Goal: Information Seeking & Learning: Check status

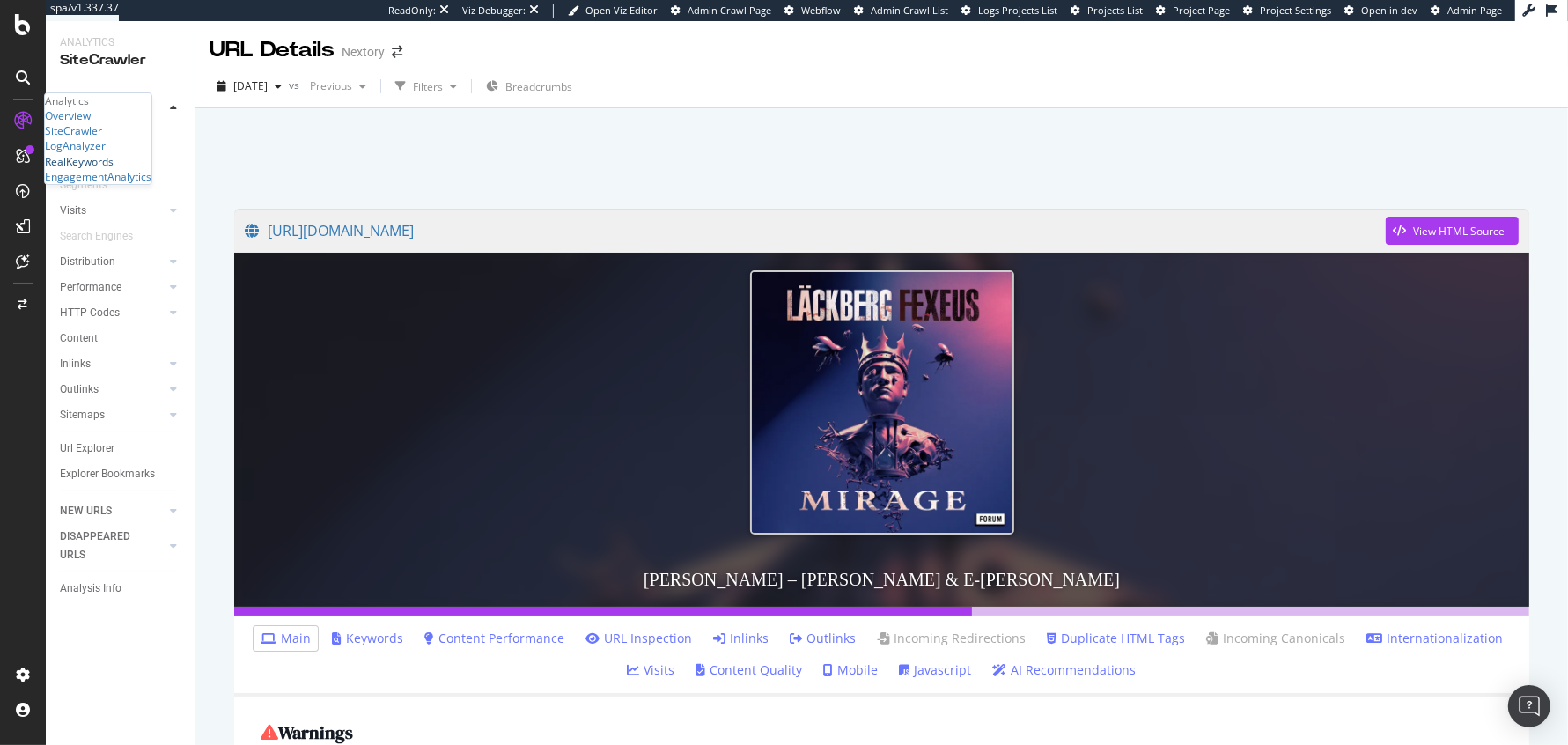
click at [113, 169] on div "RealKeywords" at bounding box center [79, 162] width 68 height 15
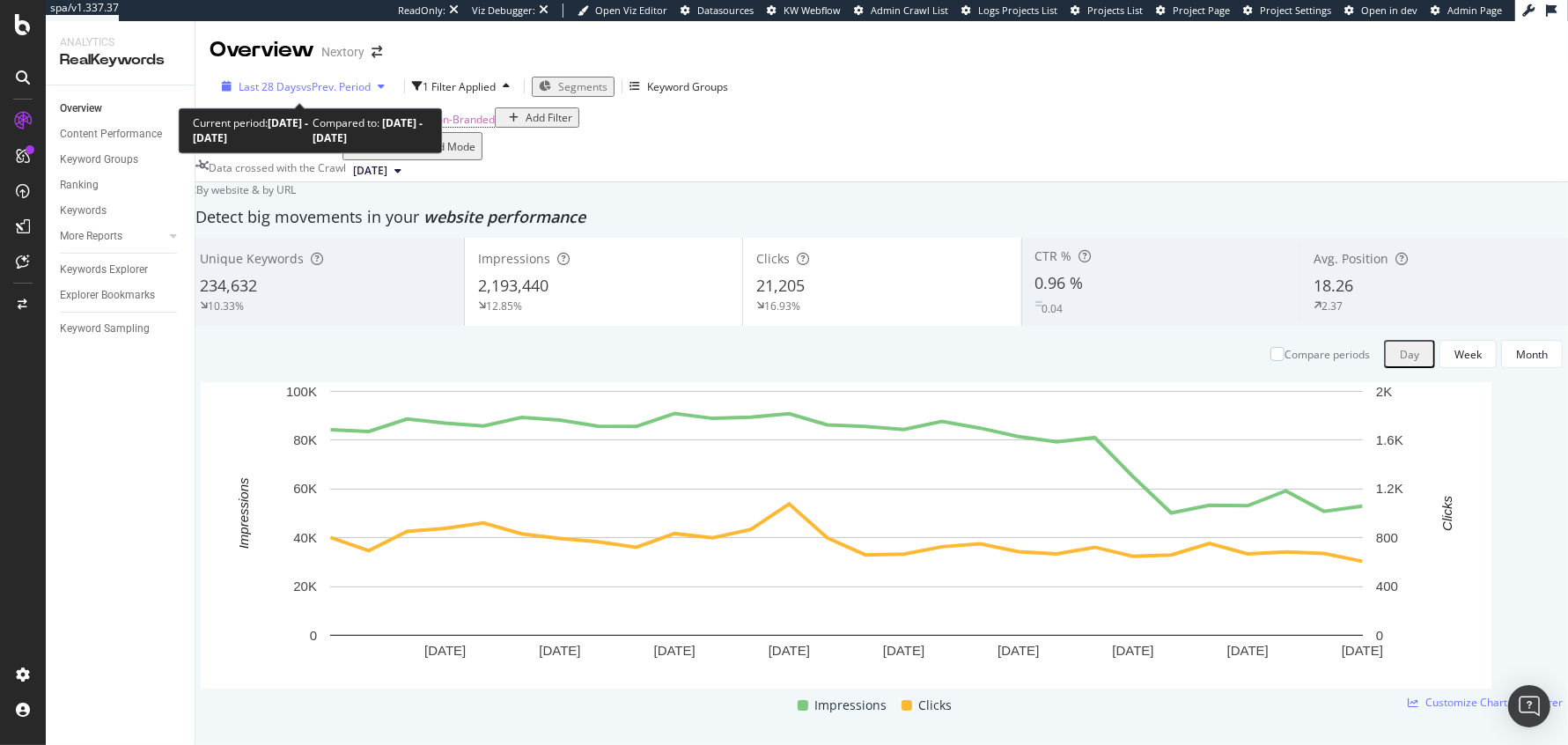
click at [288, 90] on span "Last 28 Days" at bounding box center [270, 87] width 63 height 15
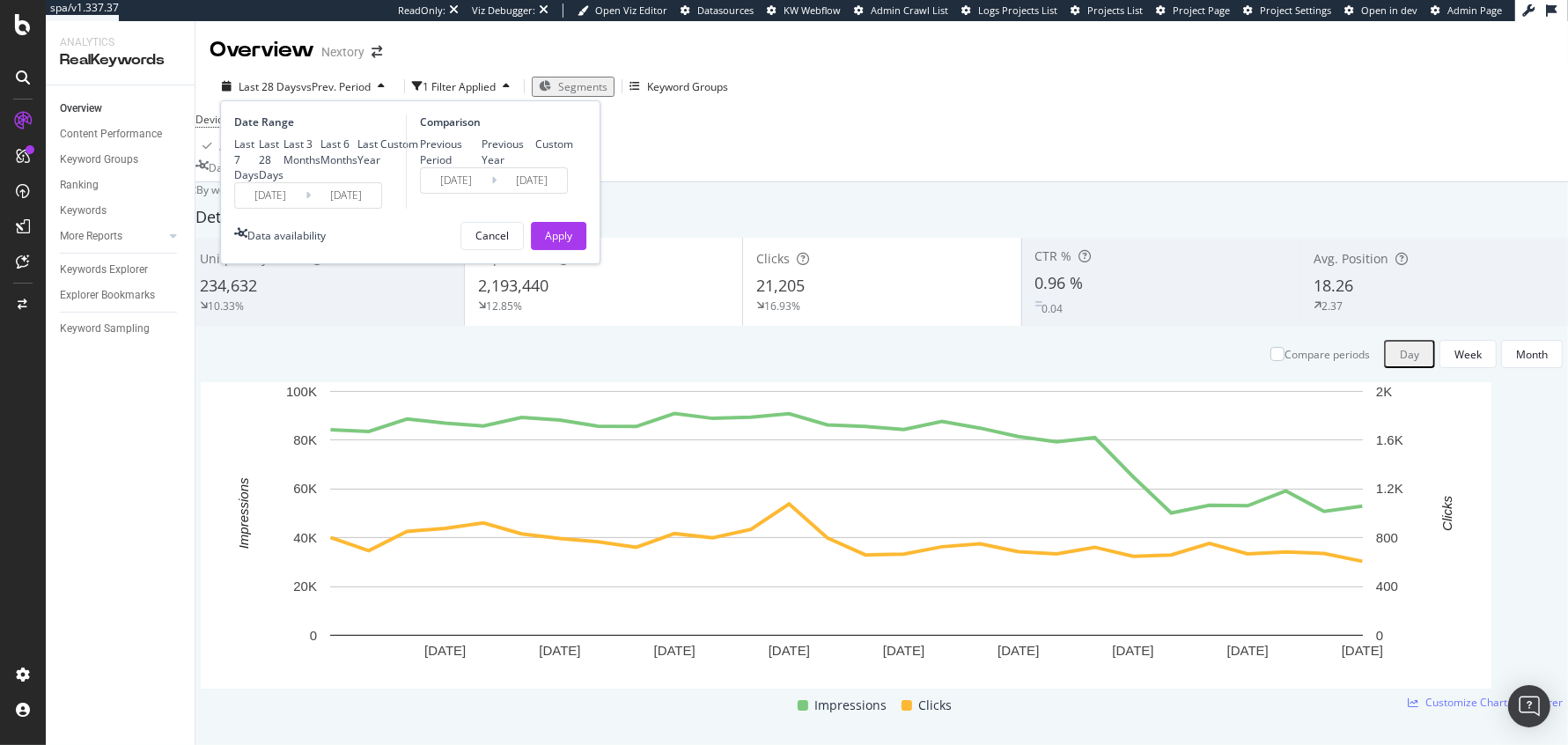
click at [284, 167] on div "Last 3 Months" at bounding box center [302, 152] width 37 height 30
type input "[DATE]"
click at [549, 243] on div "Apply" at bounding box center [558, 236] width 27 height 15
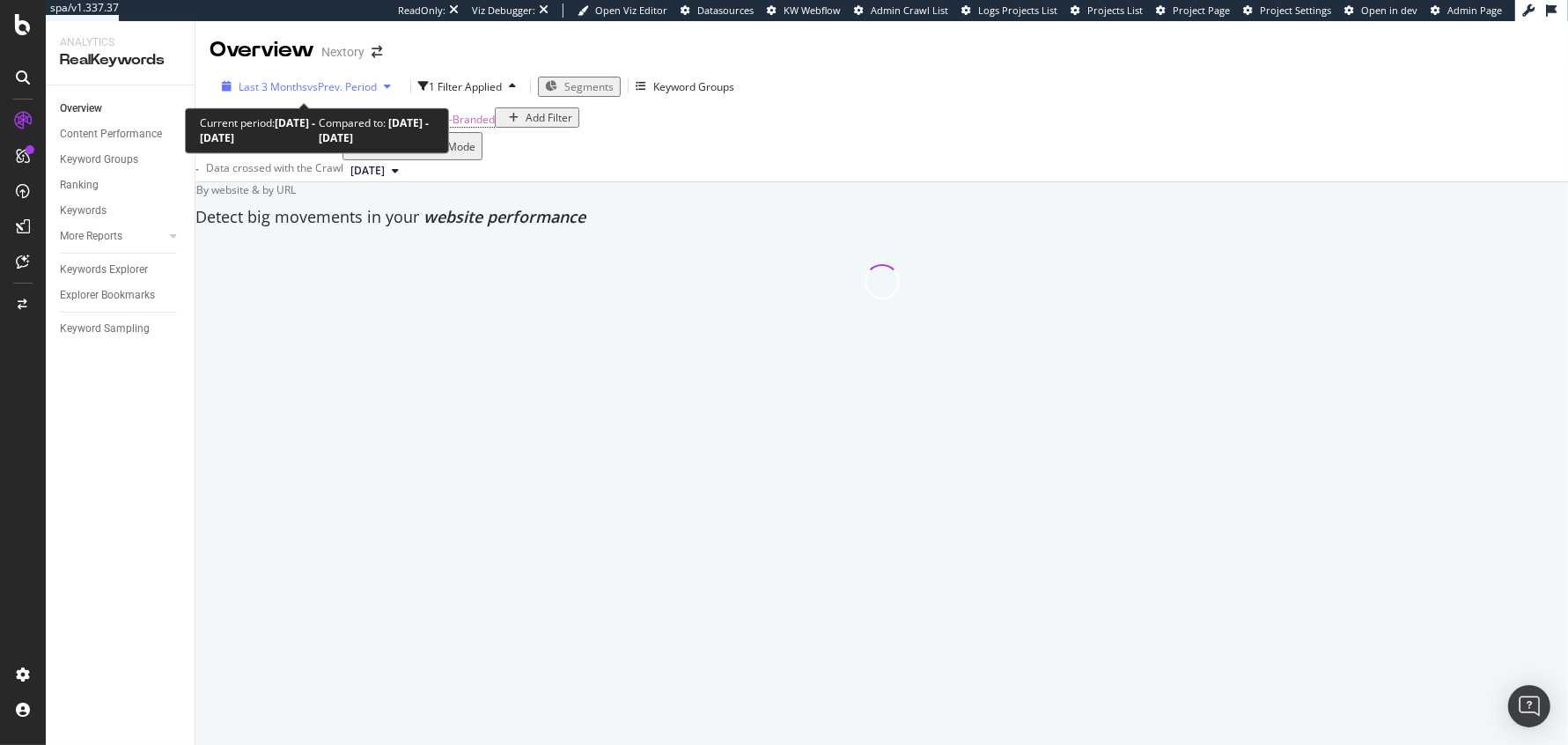
click at [294, 82] on span "Last 3 Months" at bounding box center [272, 87] width 68 height 15
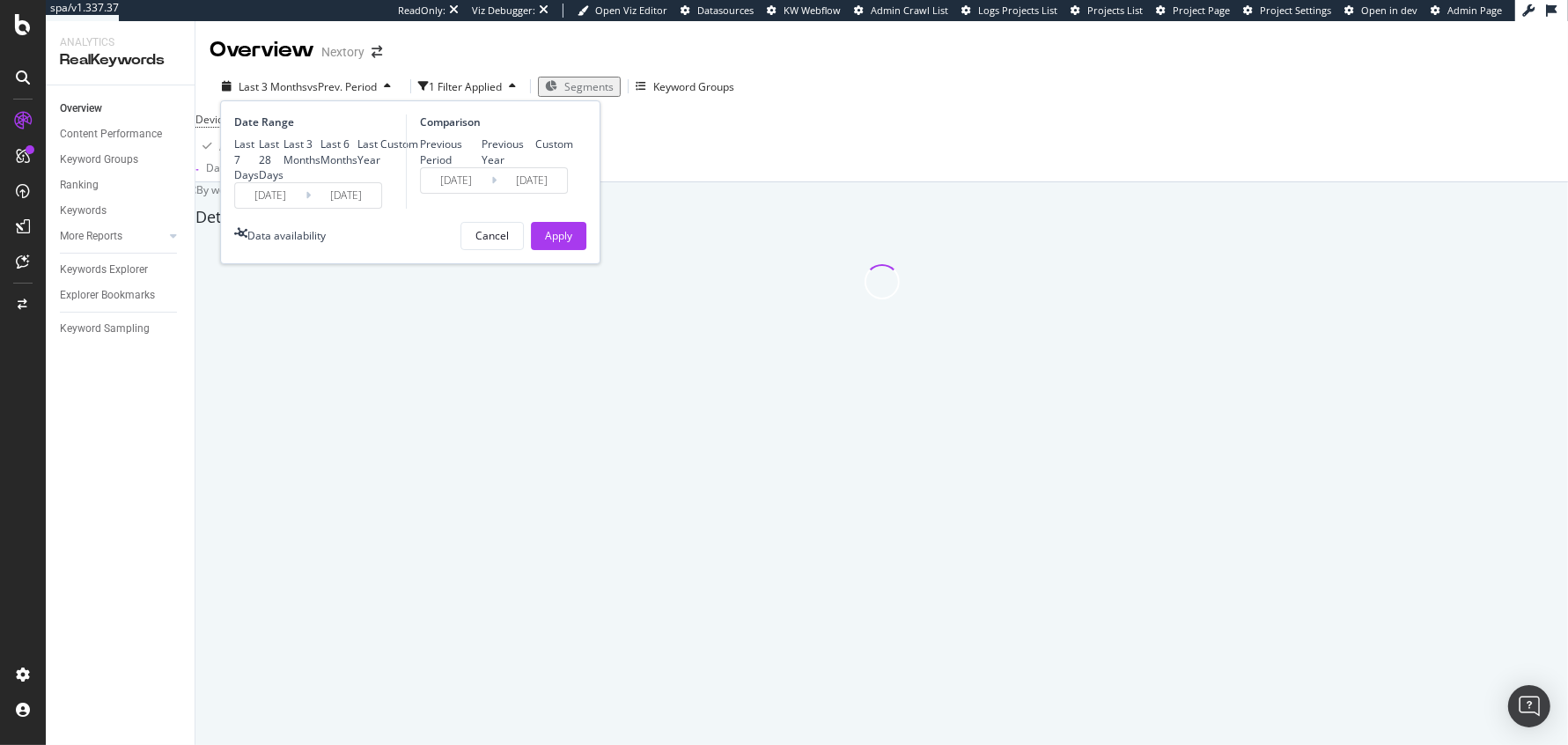
click at [268, 157] on div "Last 28 Days" at bounding box center [271, 159] width 24 height 45
type input "[DATE]"
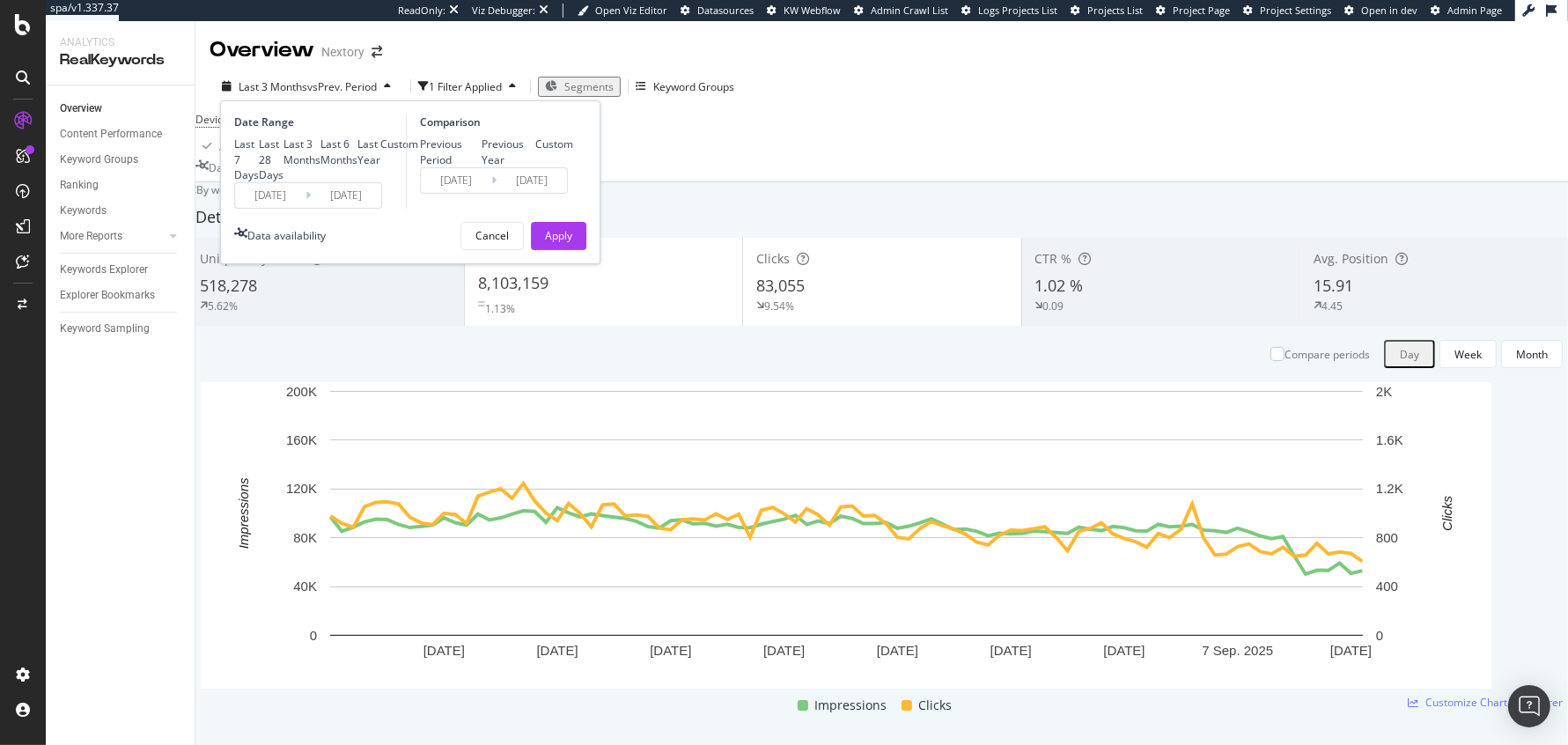
click at [259, 143] on div "Last 7 Days" at bounding box center [246, 159] width 24 height 45
type input "[DATE]"
click at [260, 156] on div "Last 7 Days Last 28 Days Last 3 Months Last 6 Months Last Year Custom" at bounding box center [326, 159] width 184 height 45
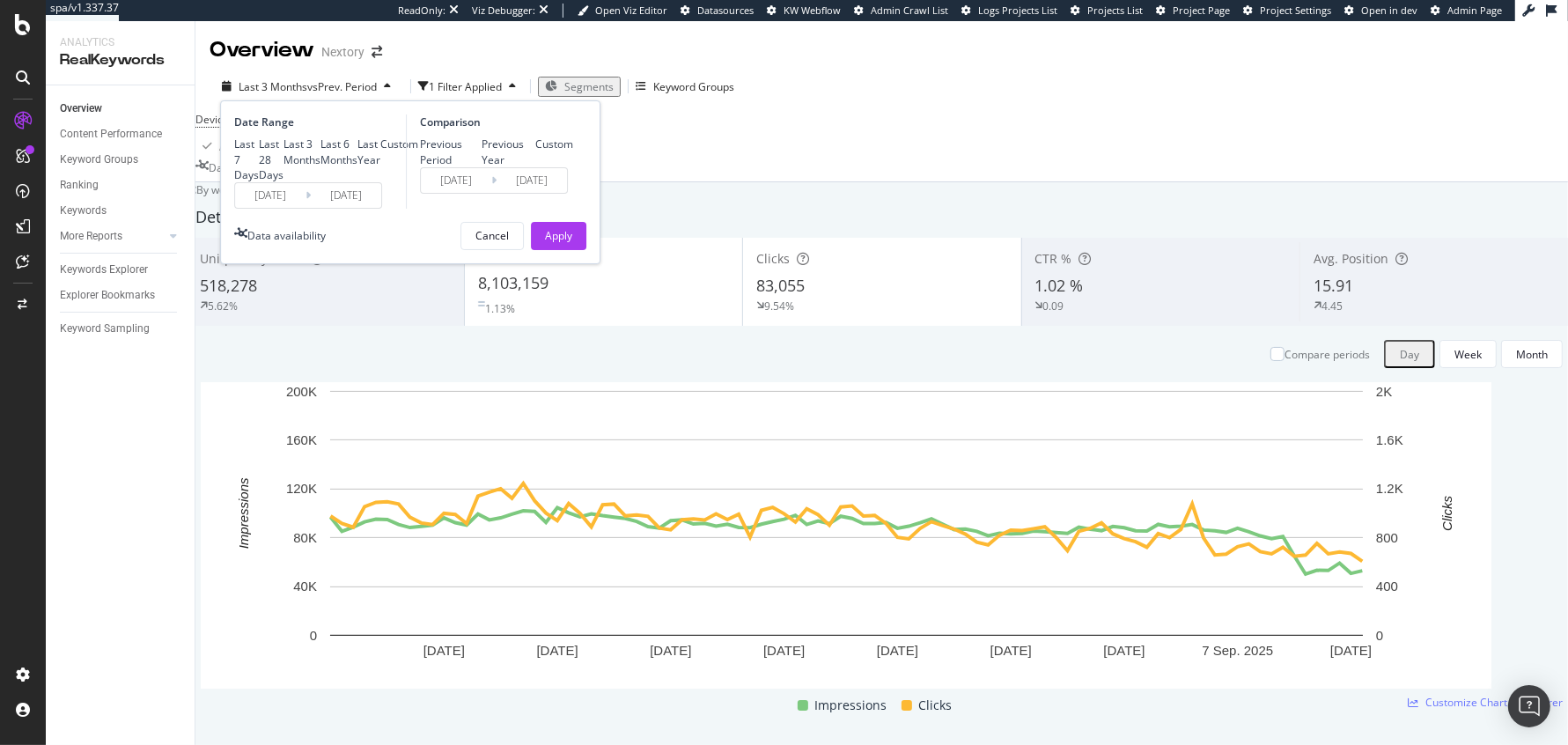
click at [260, 169] on div "Last 28 Days" at bounding box center [271, 159] width 24 height 45
type input "[DATE]"
click at [284, 167] on div "Last 3 Months" at bounding box center [302, 152] width 37 height 30
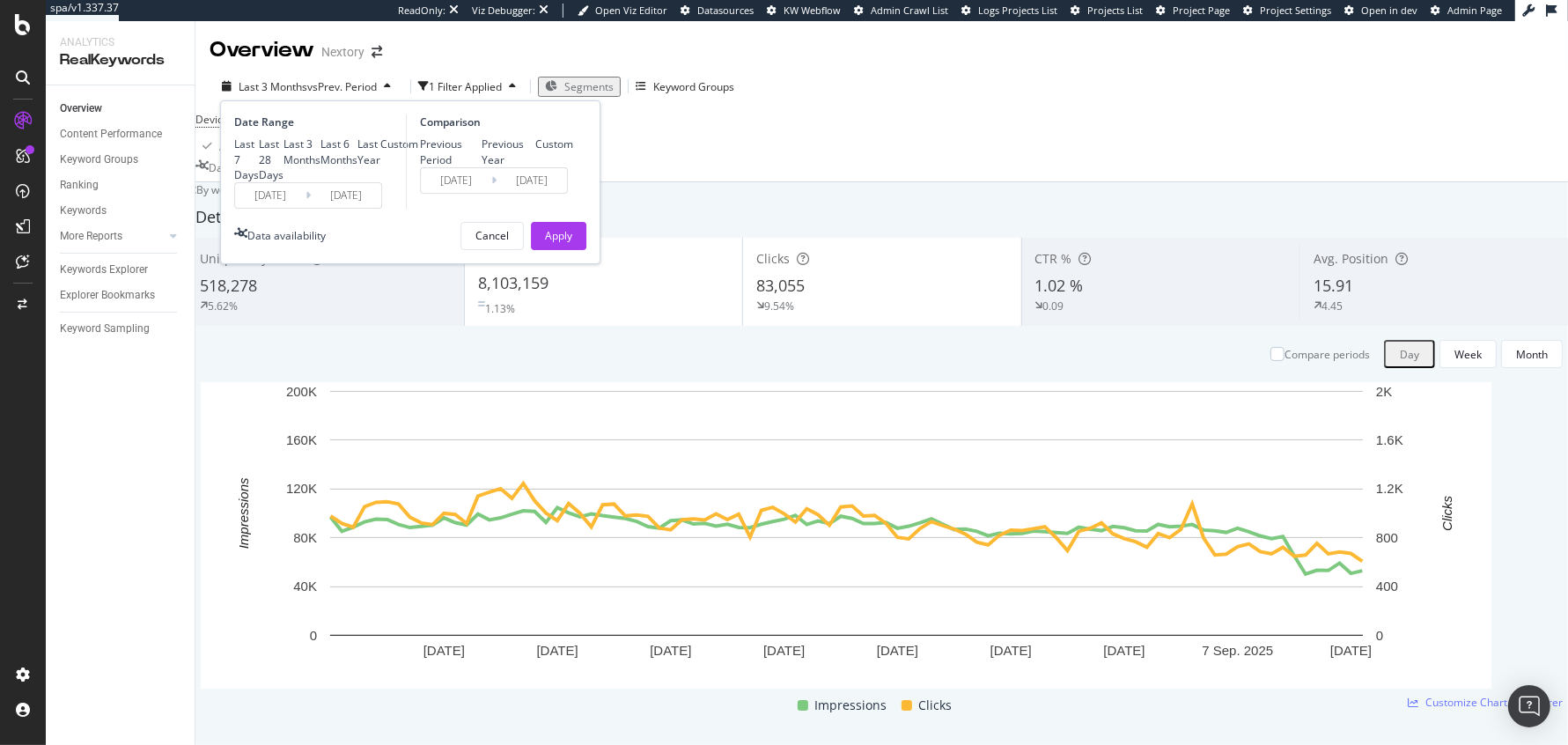
type input "[DATE]"
click at [270, 166] on div "Last 28 Days" at bounding box center [271, 159] width 24 height 45
type input "[DATE]"
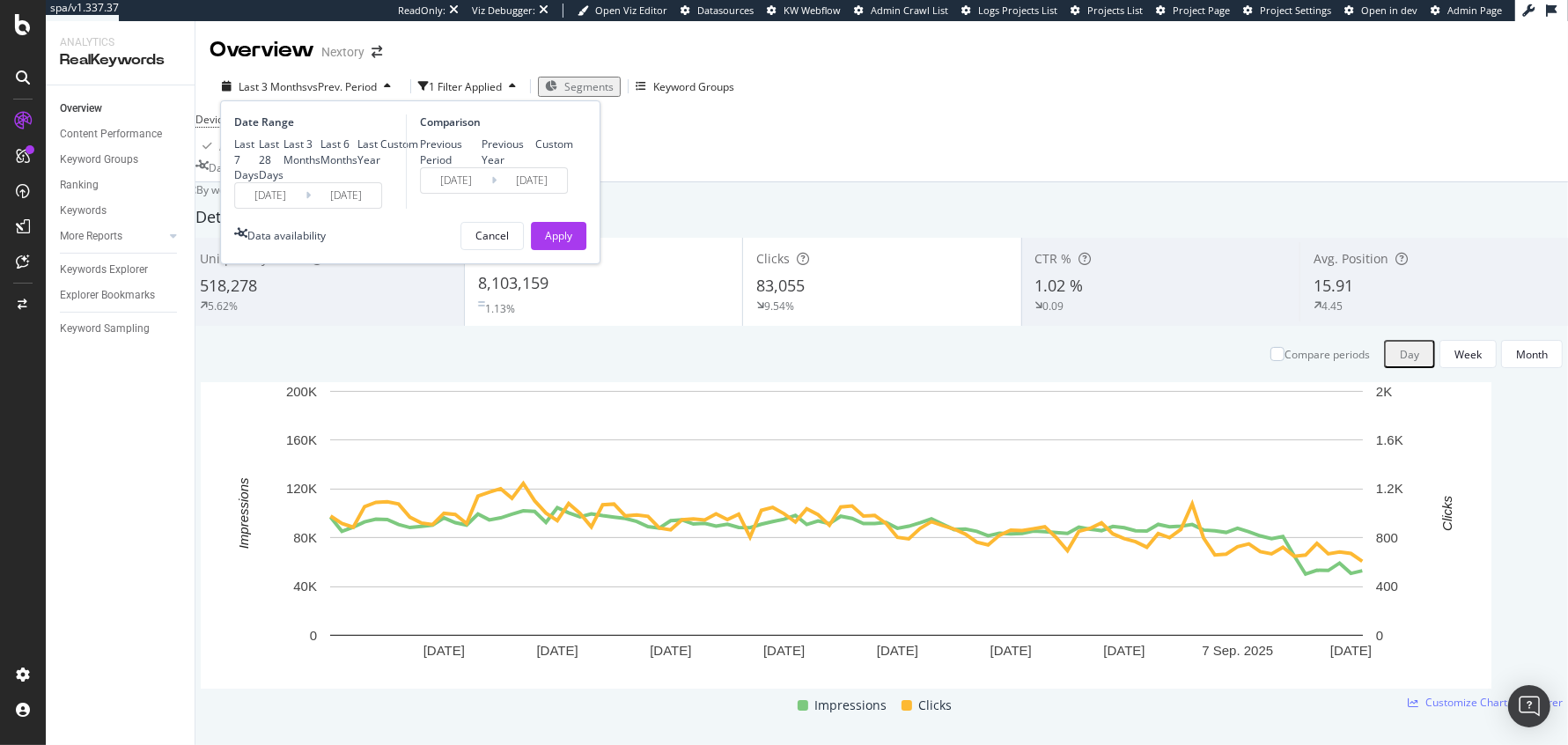
type input "[DATE]"
click at [284, 167] on div "Last 3 Months" at bounding box center [302, 152] width 37 height 30
type input "[DATE]"
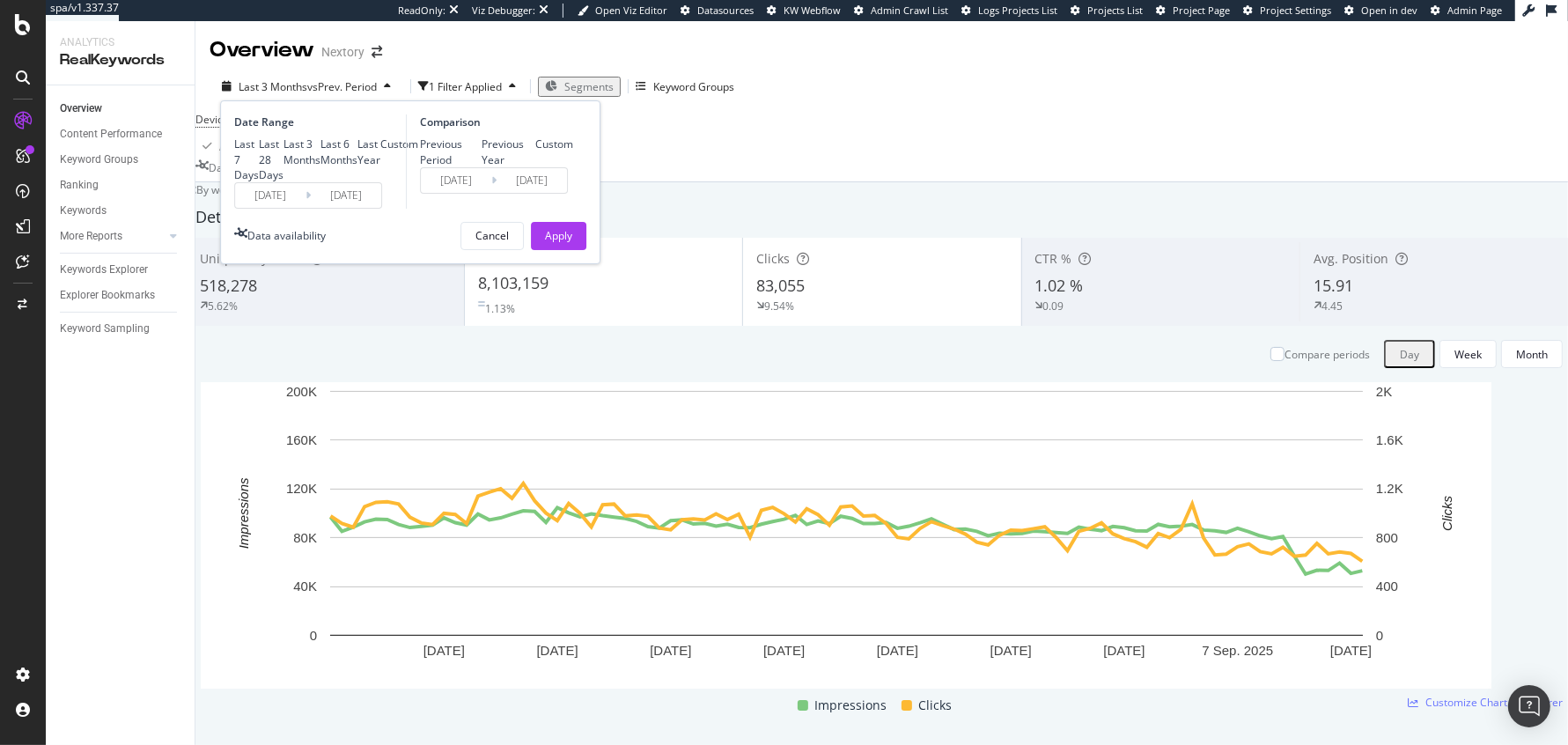
type input "[DATE]"
click at [555, 243] on div "Apply" at bounding box center [558, 236] width 27 height 15
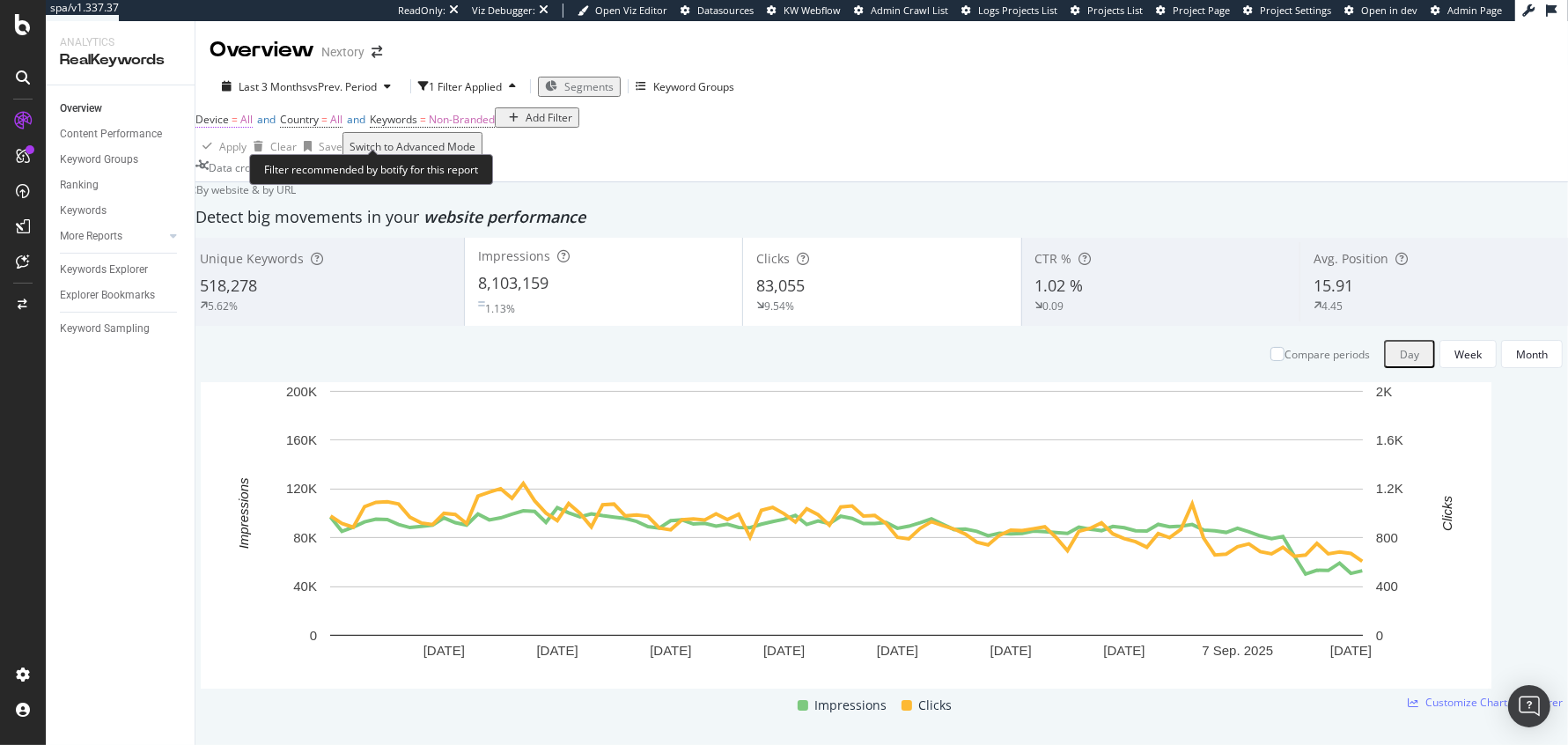
click at [229, 126] on span "Device" at bounding box center [212, 119] width 34 height 15
click at [742, 132] on div "Device = All and Country = All and Keywords = Non-Branded Add Filter" at bounding box center [882, 120] width 1373 height 24
click at [242, 125] on span "Device = All and Country = All and Keywords = Non-Branded" at bounding box center [345, 120] width 300 height 24
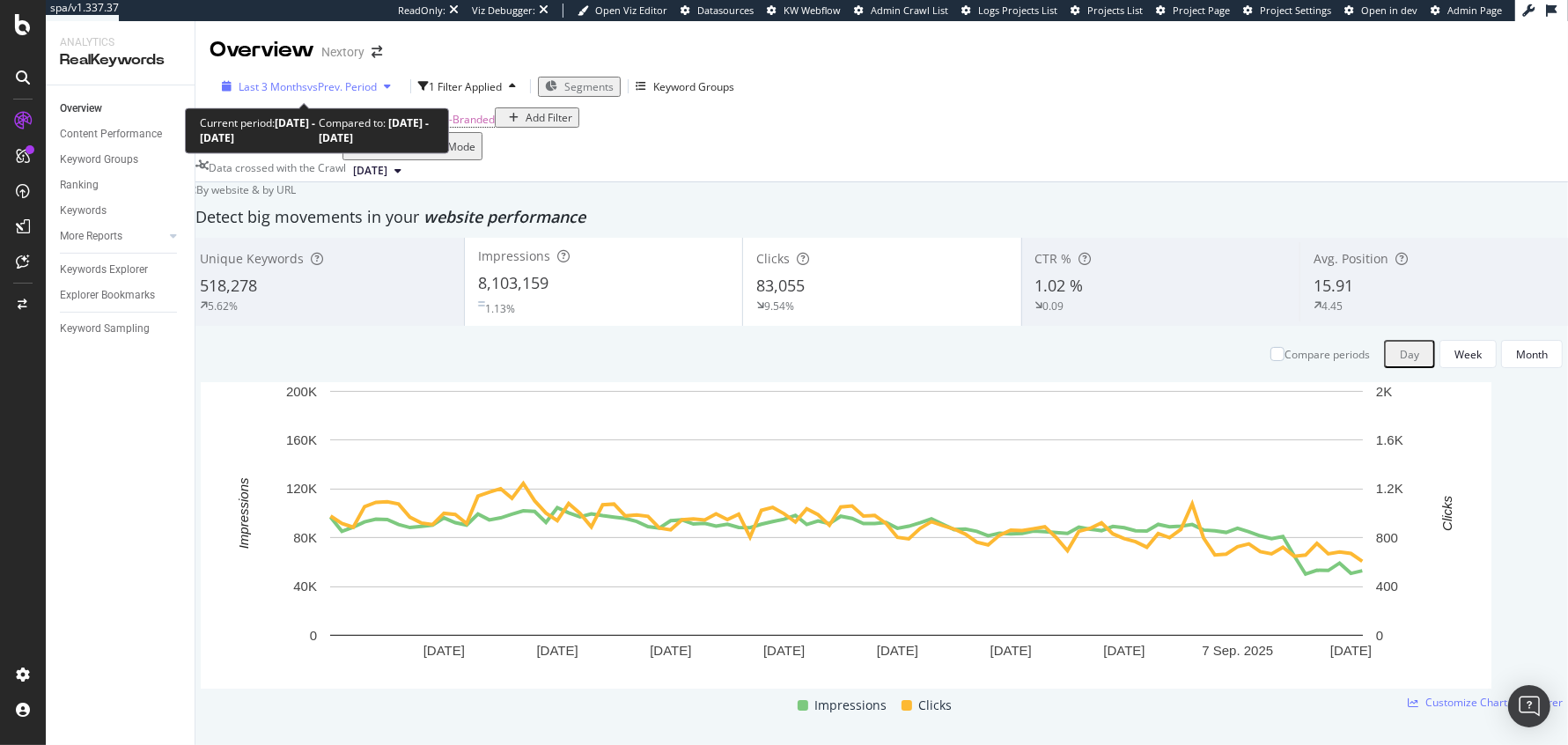
click at [271, 80] on span "Last 3 Months" at bounding box center [272, 87] width 68 height 15
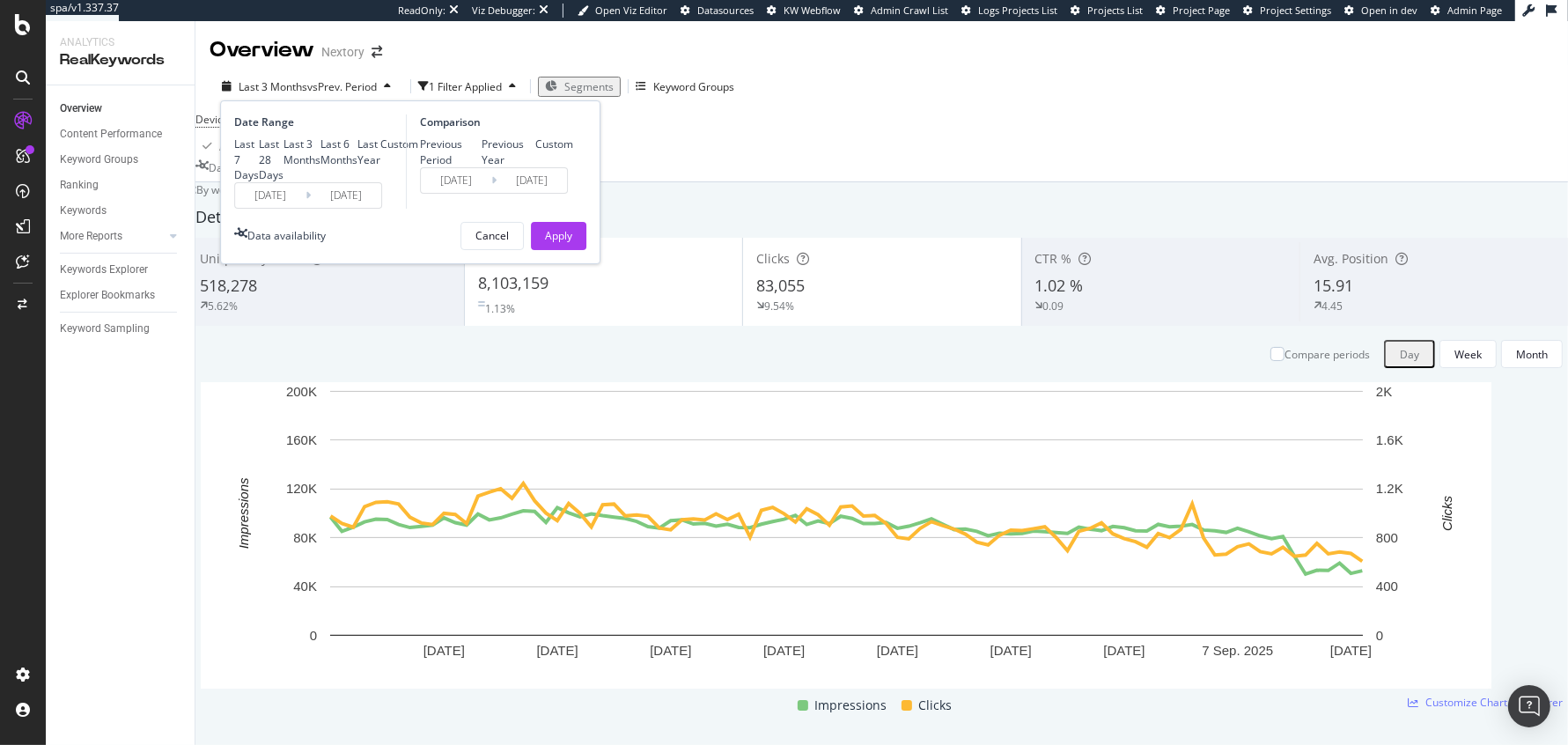
click at [320, 167] on div "Last 6 Months" at bounding box center [339, 152] width 37 height 30
type input "[DATE]"
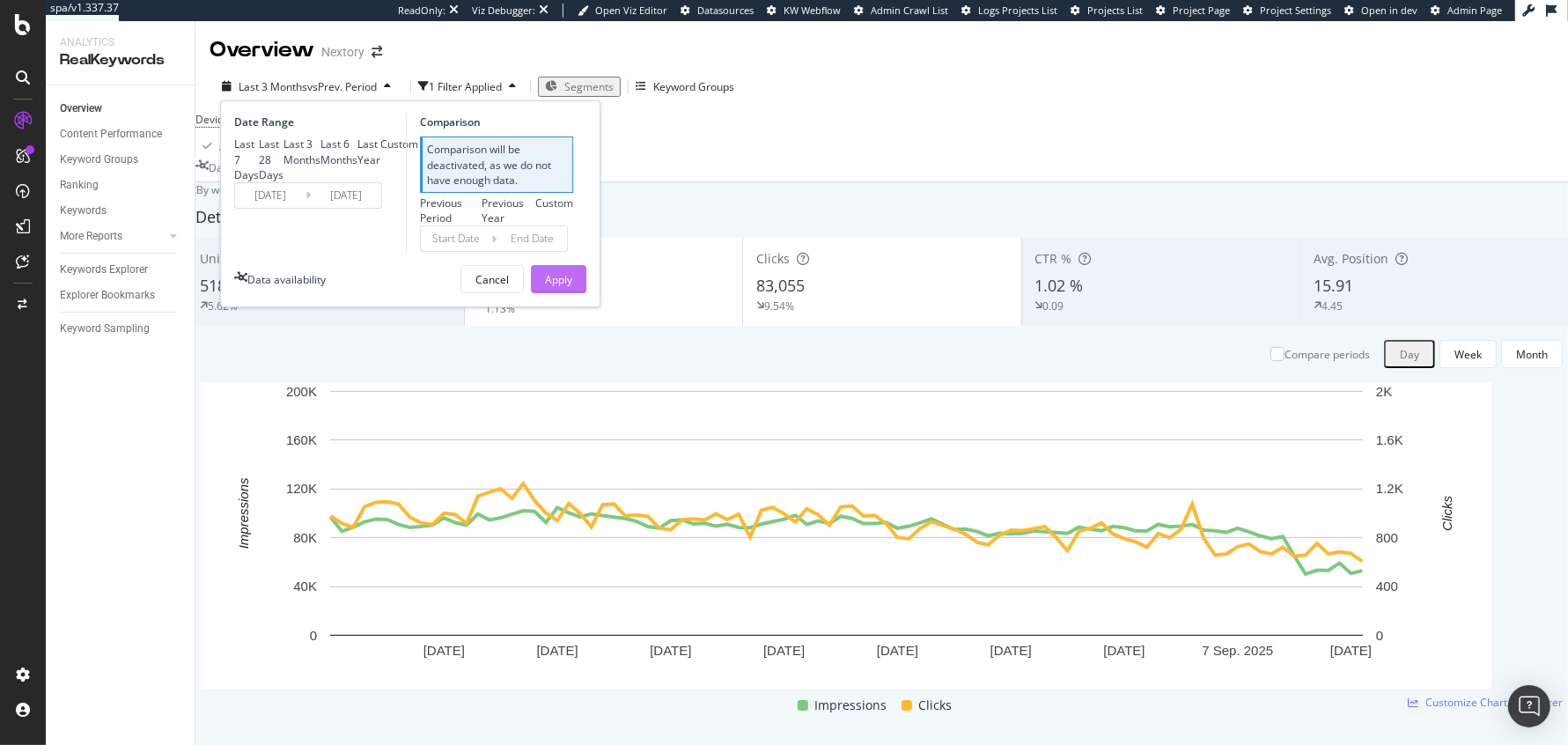
click at [568, 287] on div "Apply" at bounding box center [558, 280] width 27 height 15
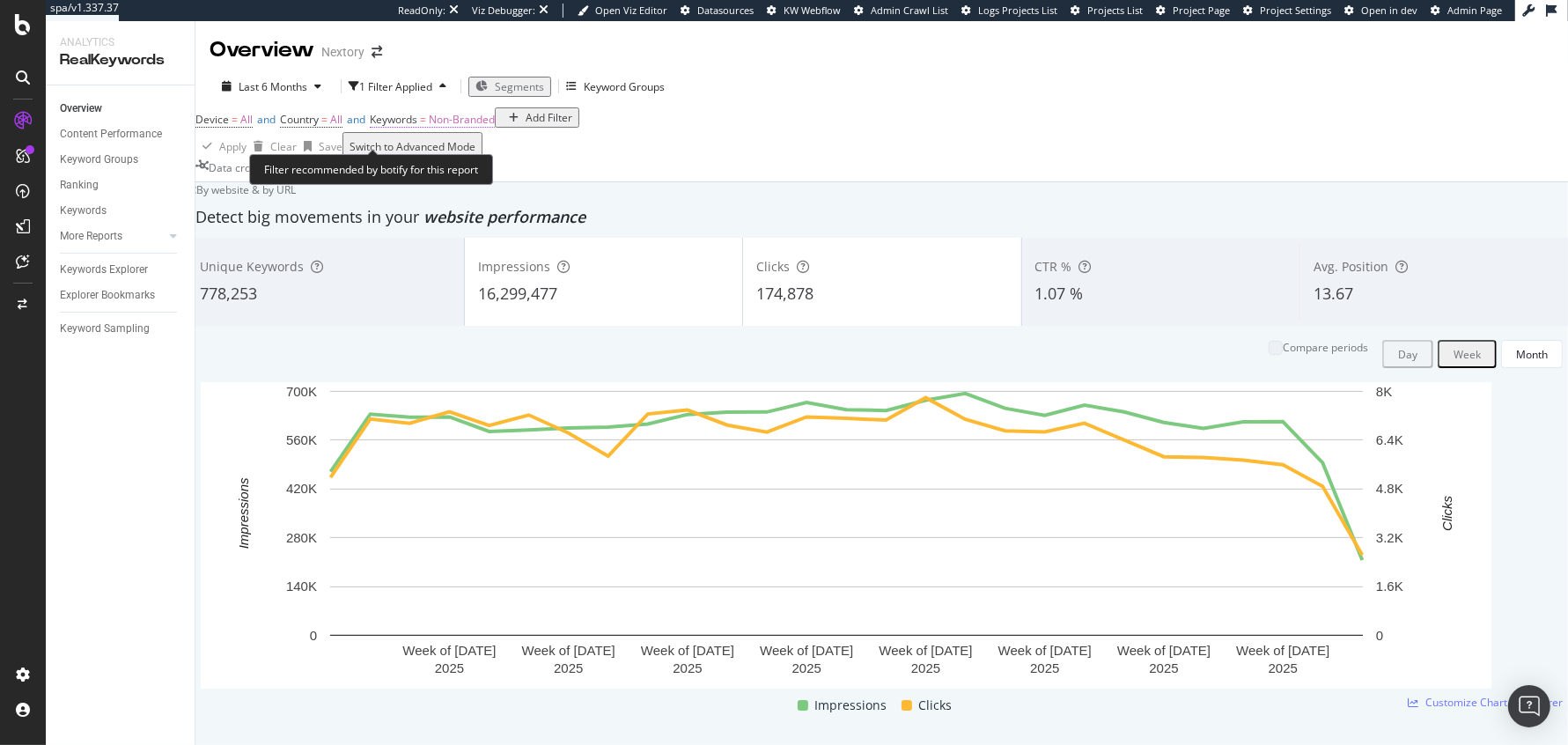
click at [481, 126] on span "Non-Branded" at bounding box center [462, 119] width 66 height 15
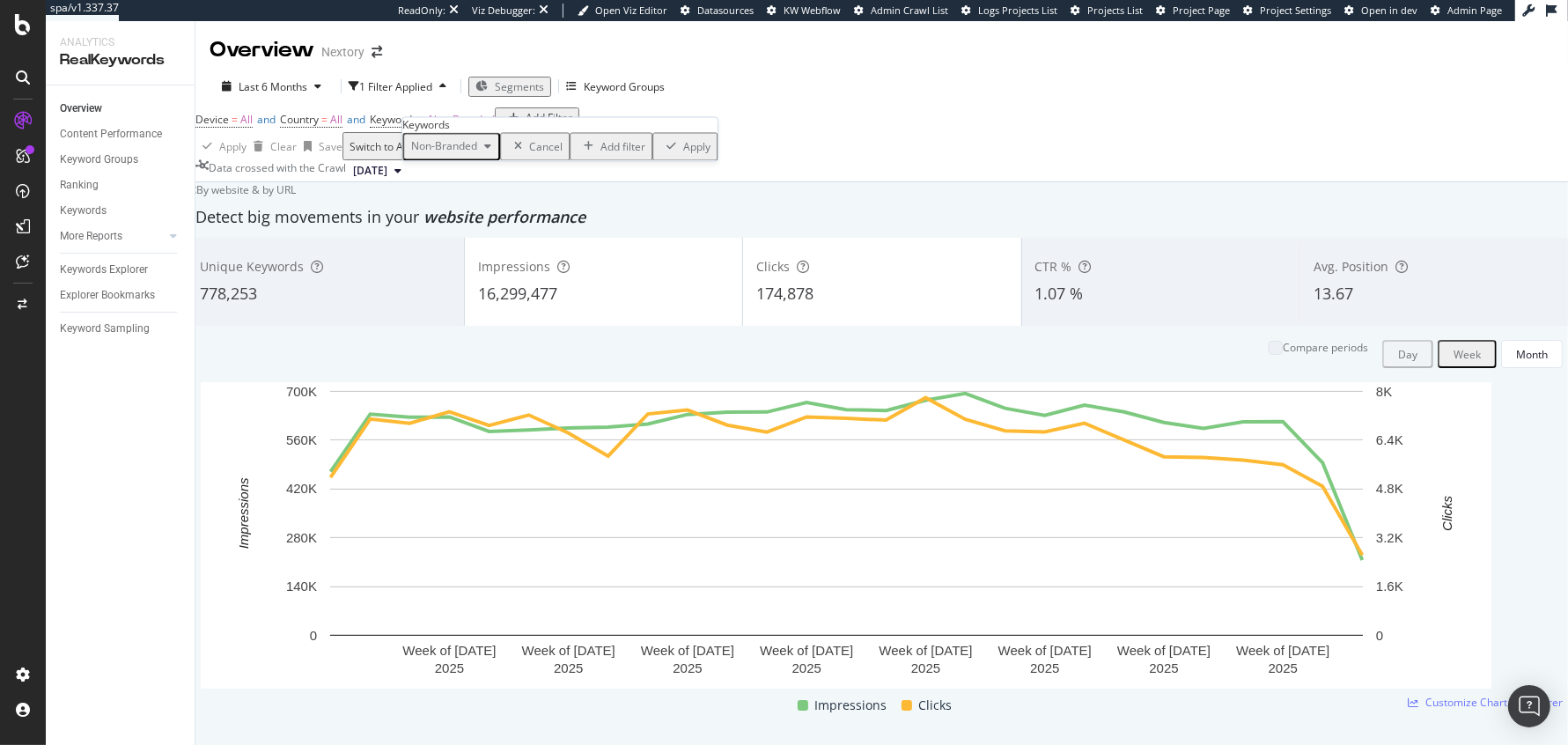
click at [478, 158] on div "Non-Branded" at bounding box center [451, 147] width 95 height 22
click at [450, 328] on div "All" at bounding box center [521, 340] width 208 height 25
click at [630, 154] on div "Apply" at bounding box center [643, 147] width 27 height 15
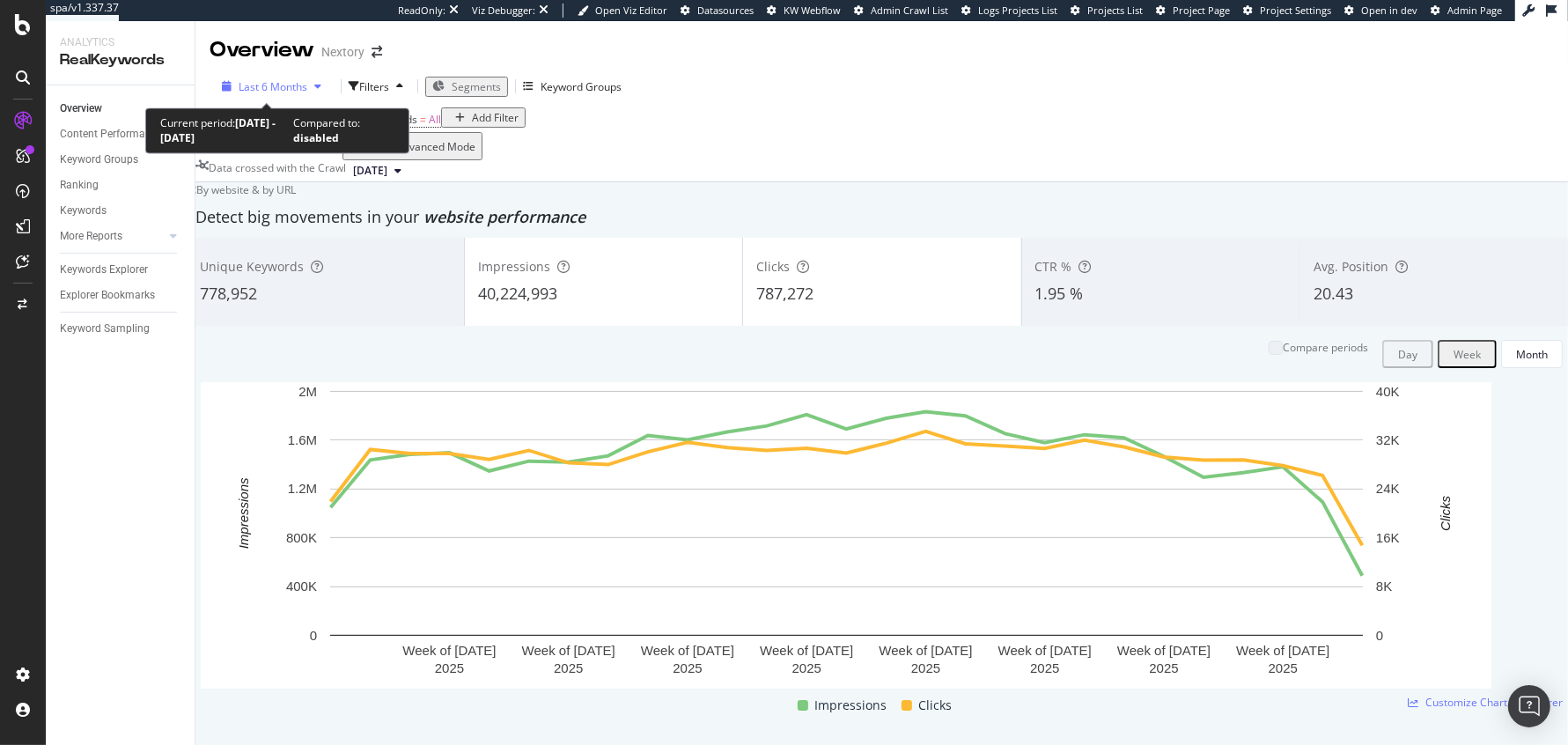
click at [300, 91] on span "Last 6 Months" at bounding box center [272, 87] width 68 height 15
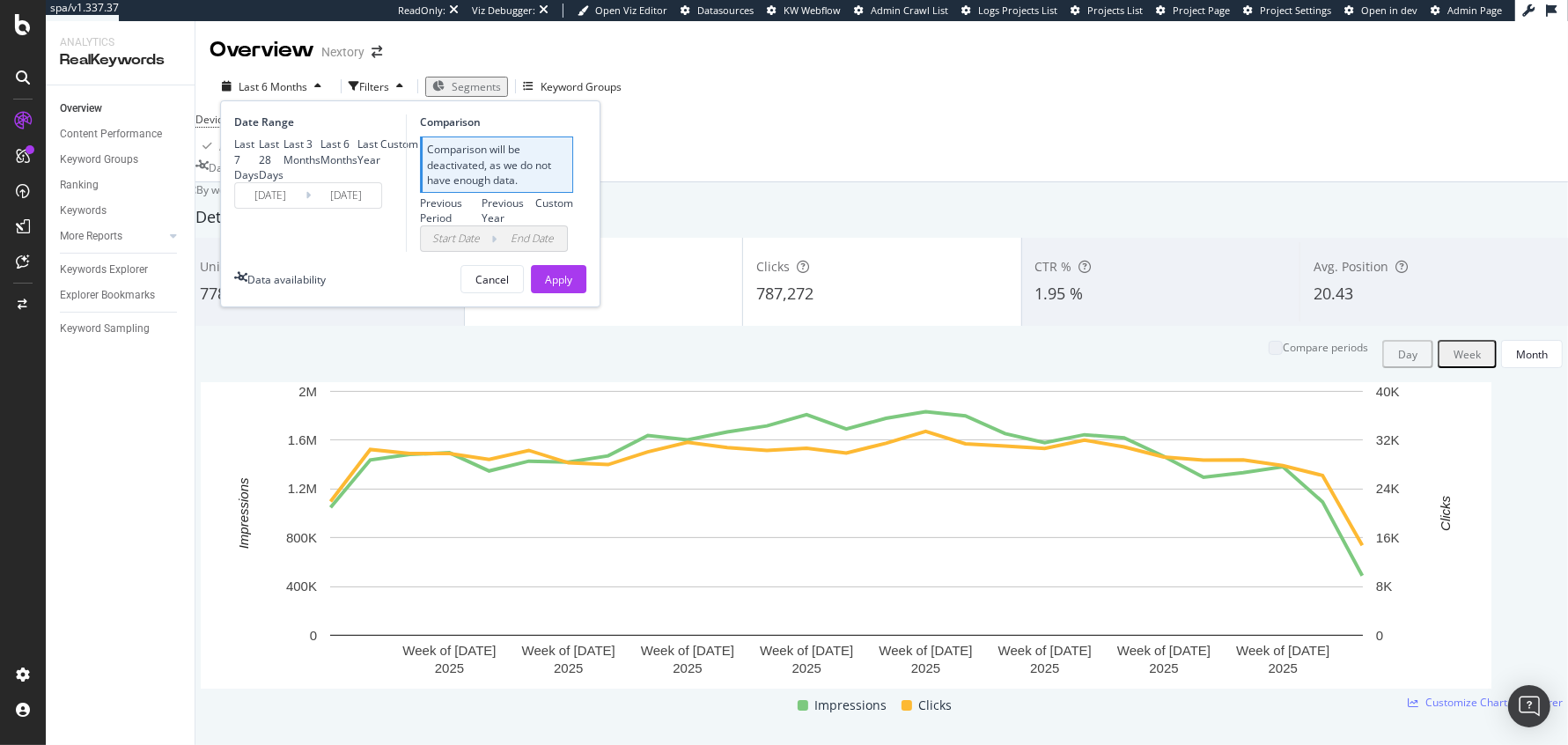
click at [284, 167] on div "Last 3 Months" at bounding box center [302, 152] width 37 height 30
type input "[DATE]"
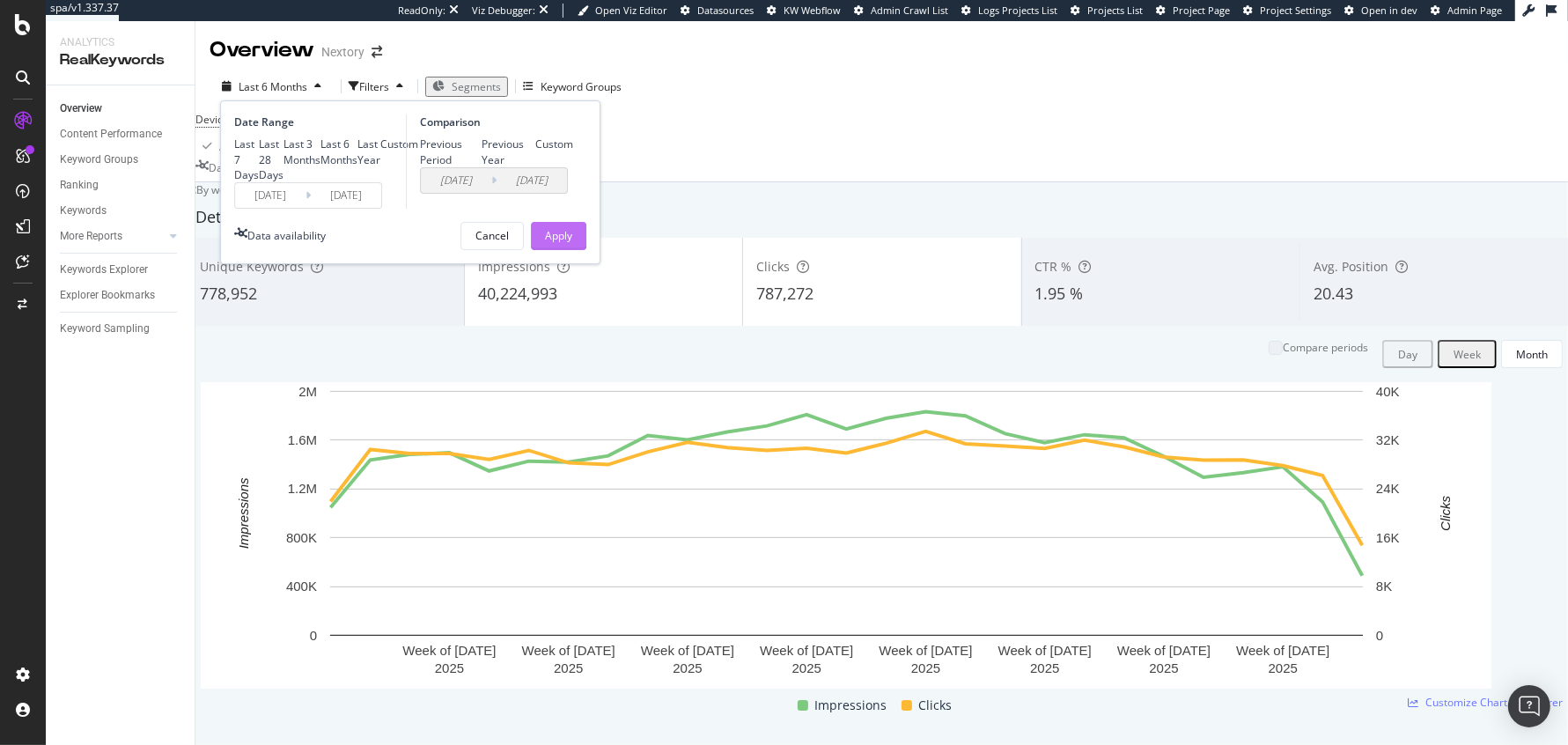
click at [547, 249] on div "Apply" at bounding box center [558, 236] width 27 height 26
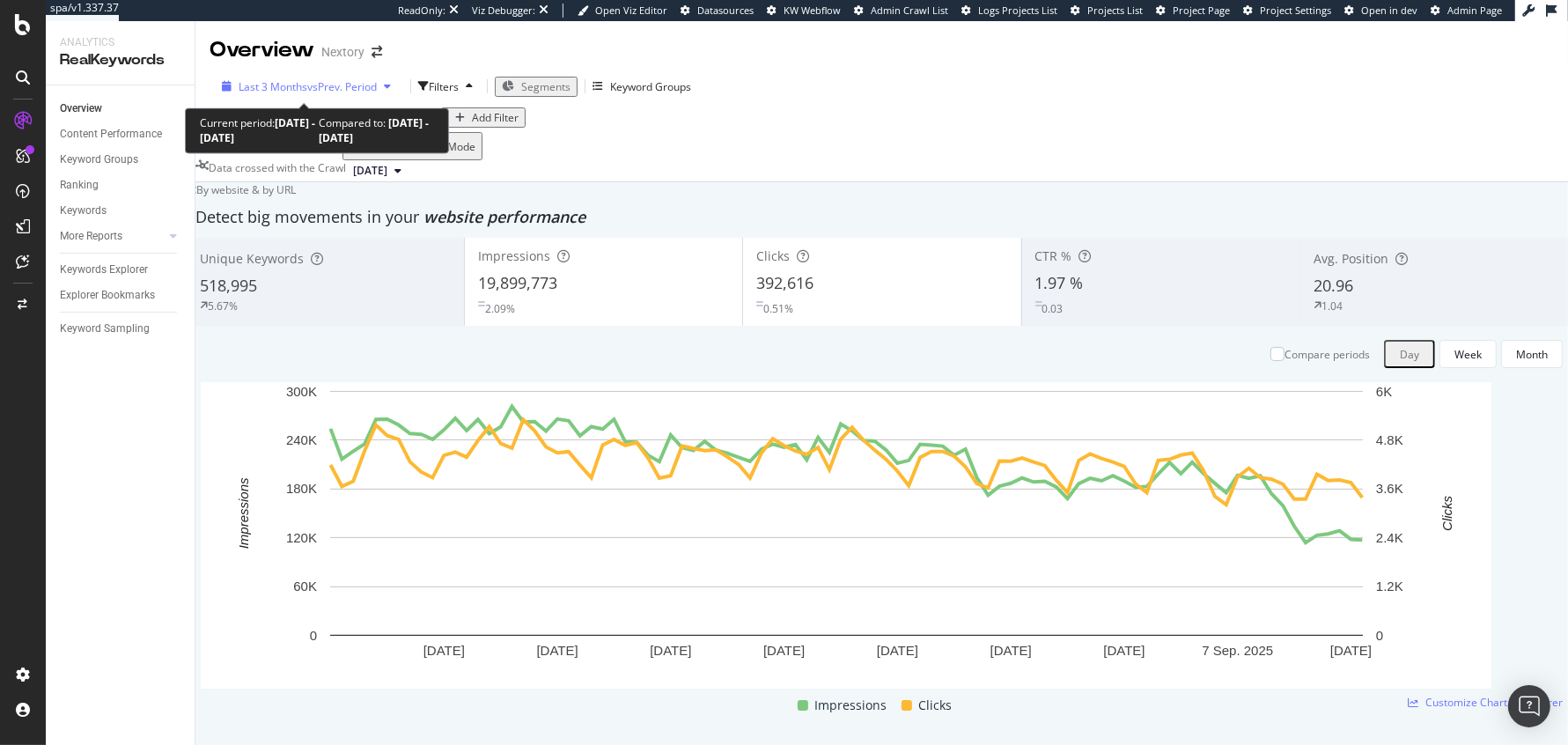
click at [291, 82] on span "Last 3 Months" at bounding box center [272, 87] width 68 height 15
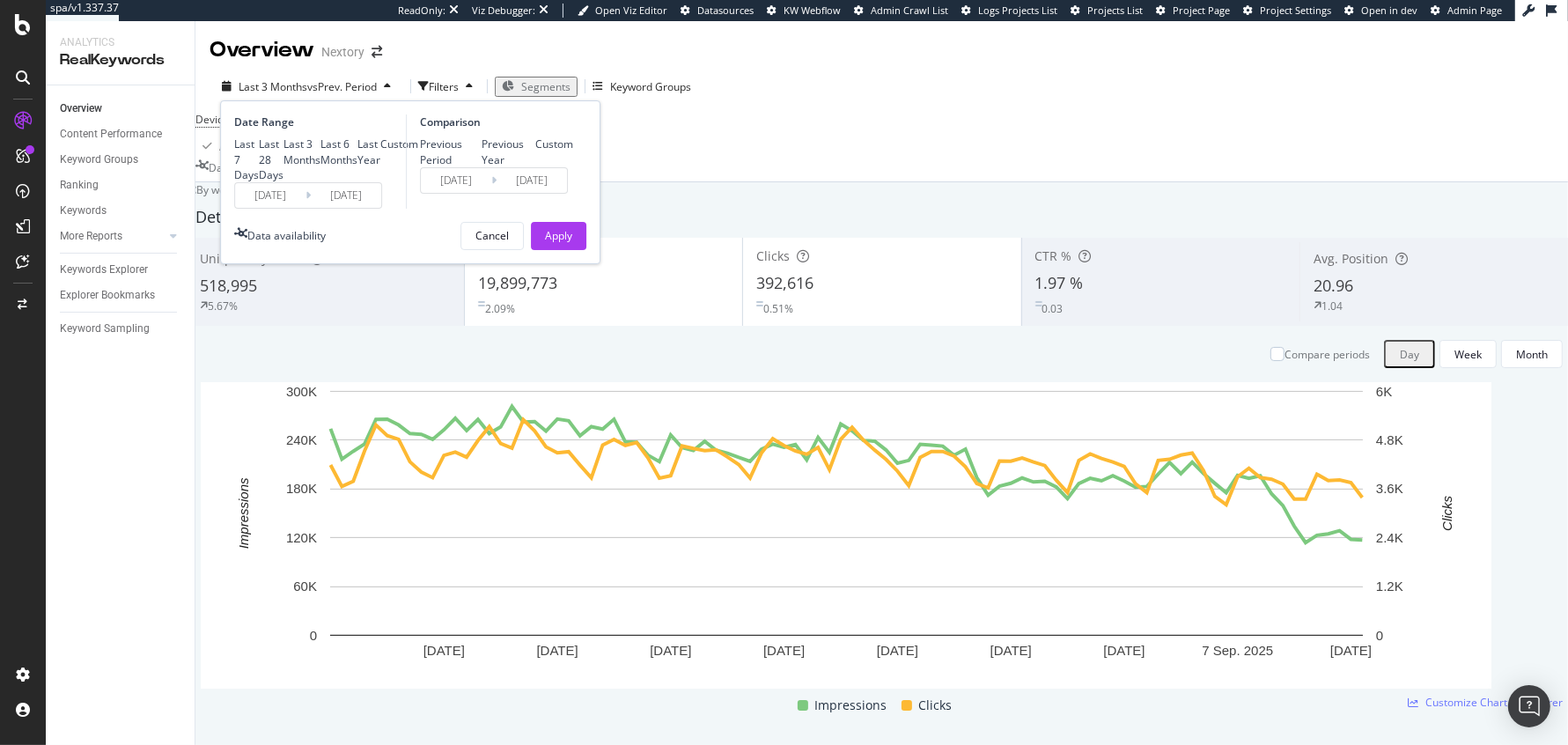
click at [320, 167] on div "Last 6 Months" at bounding box center [339, 152] width 37 height 30
type input "[DATE]"
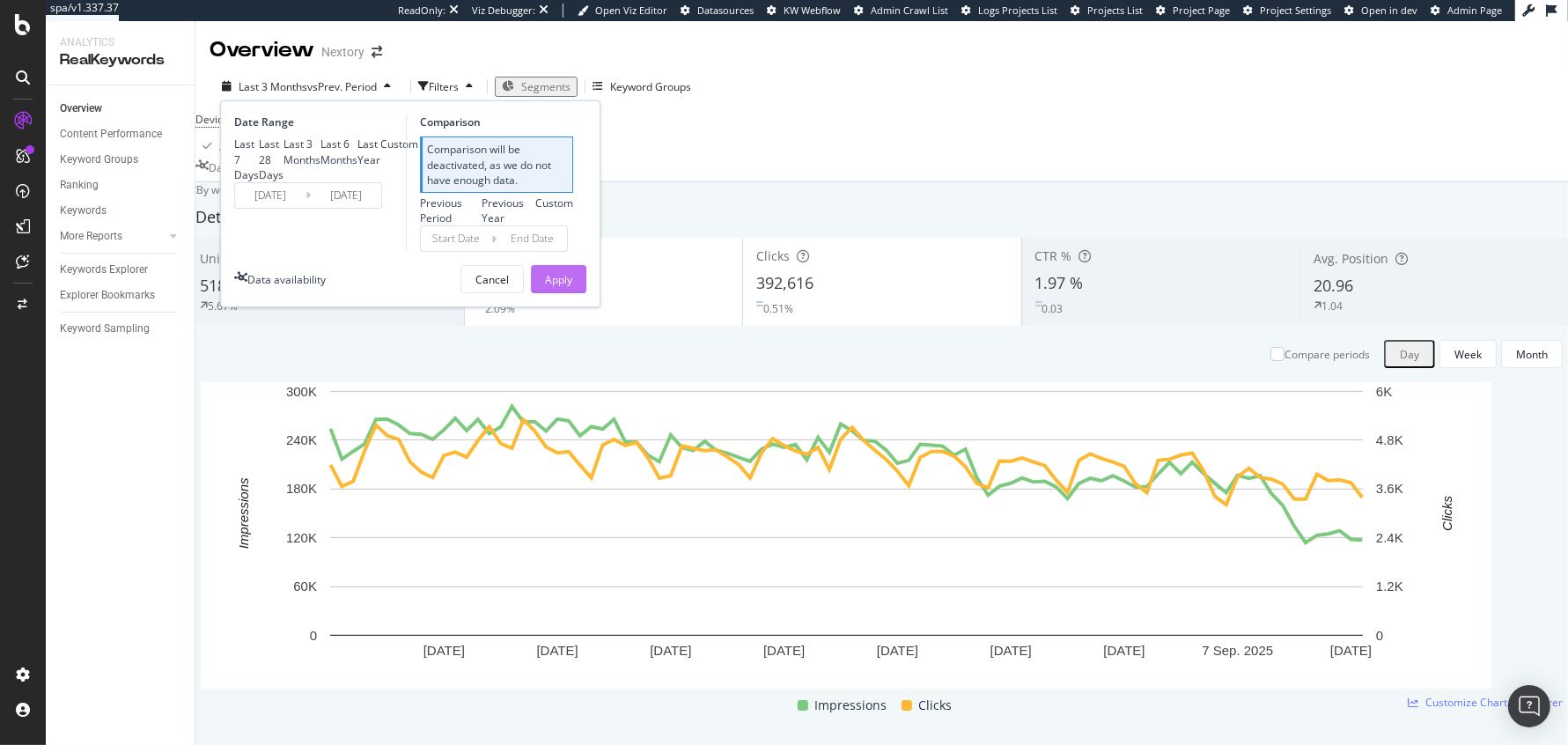
click at [563, 287] on div "Apply" at bounding box center [558, 280] width 27 height 15
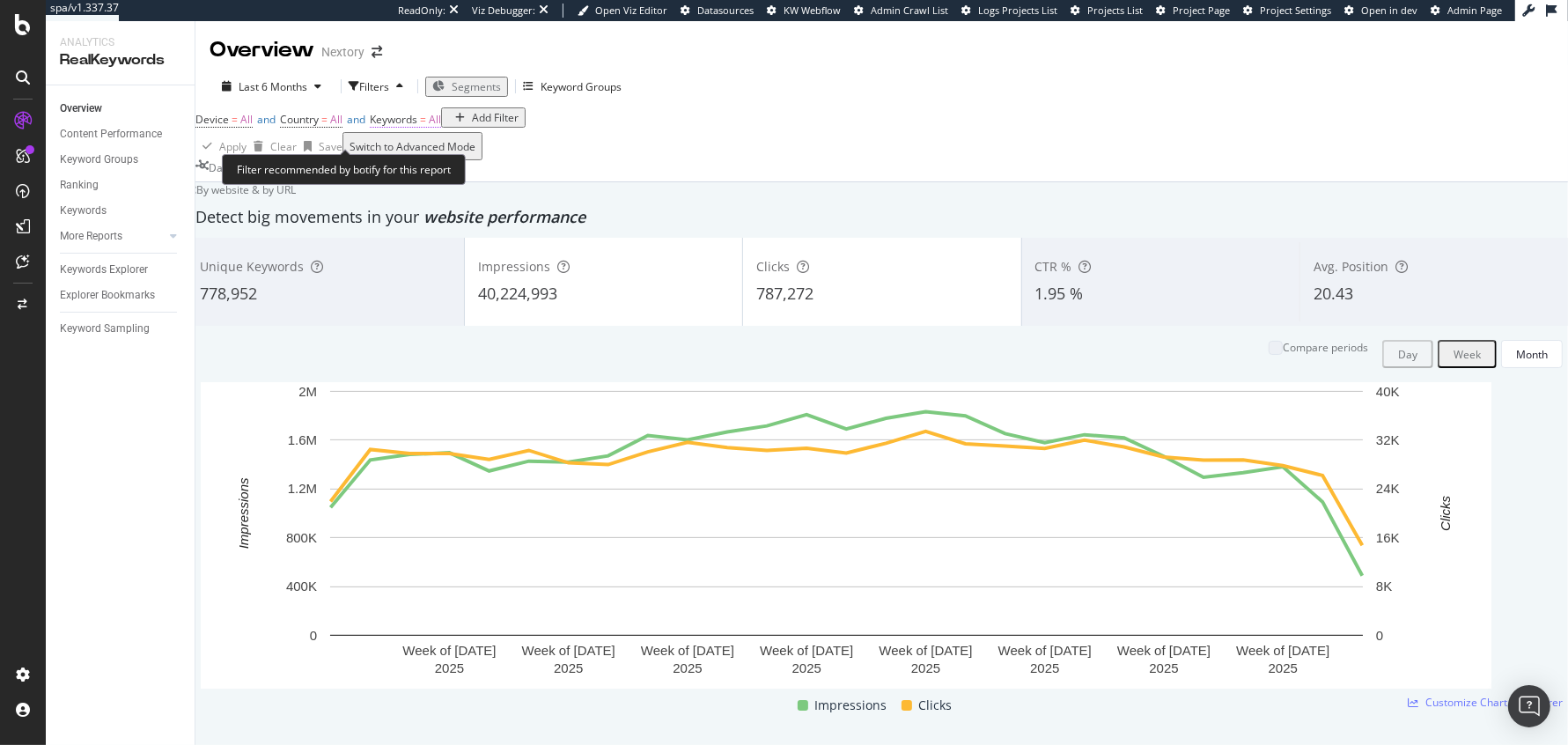
click at [418, 126] on span "Keywords" at bounding box center [393, 119] width 48 height 15
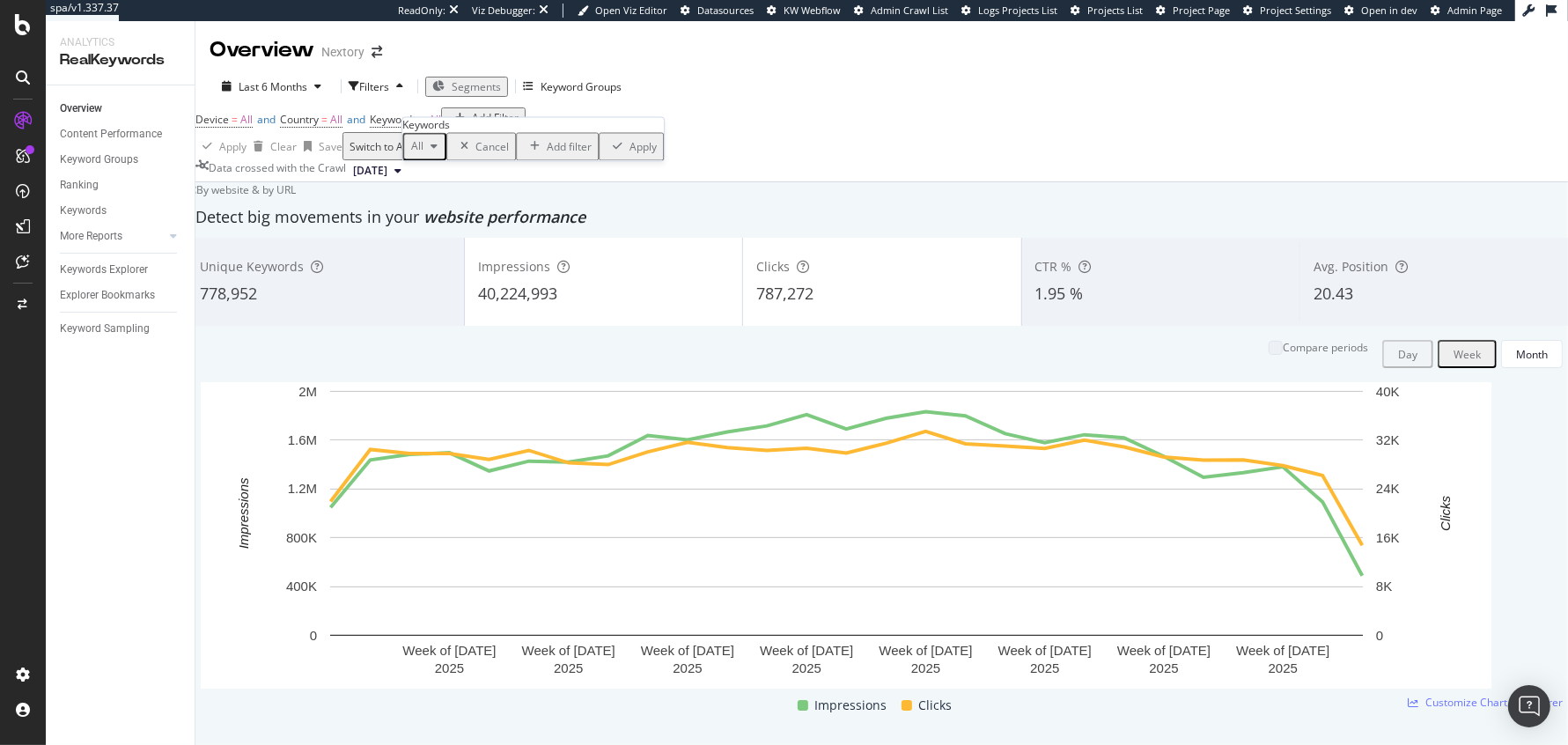
click at [438, 153] on icon "button" at bounding box center [434, 146] width 7 height 10
click at [458, 203] on span "Non-Branded" at bounding box center [521, 210] width 180 height 16
click at [683, 154] on div "Apply" at bounding box center [696, 147] width 27 height 15
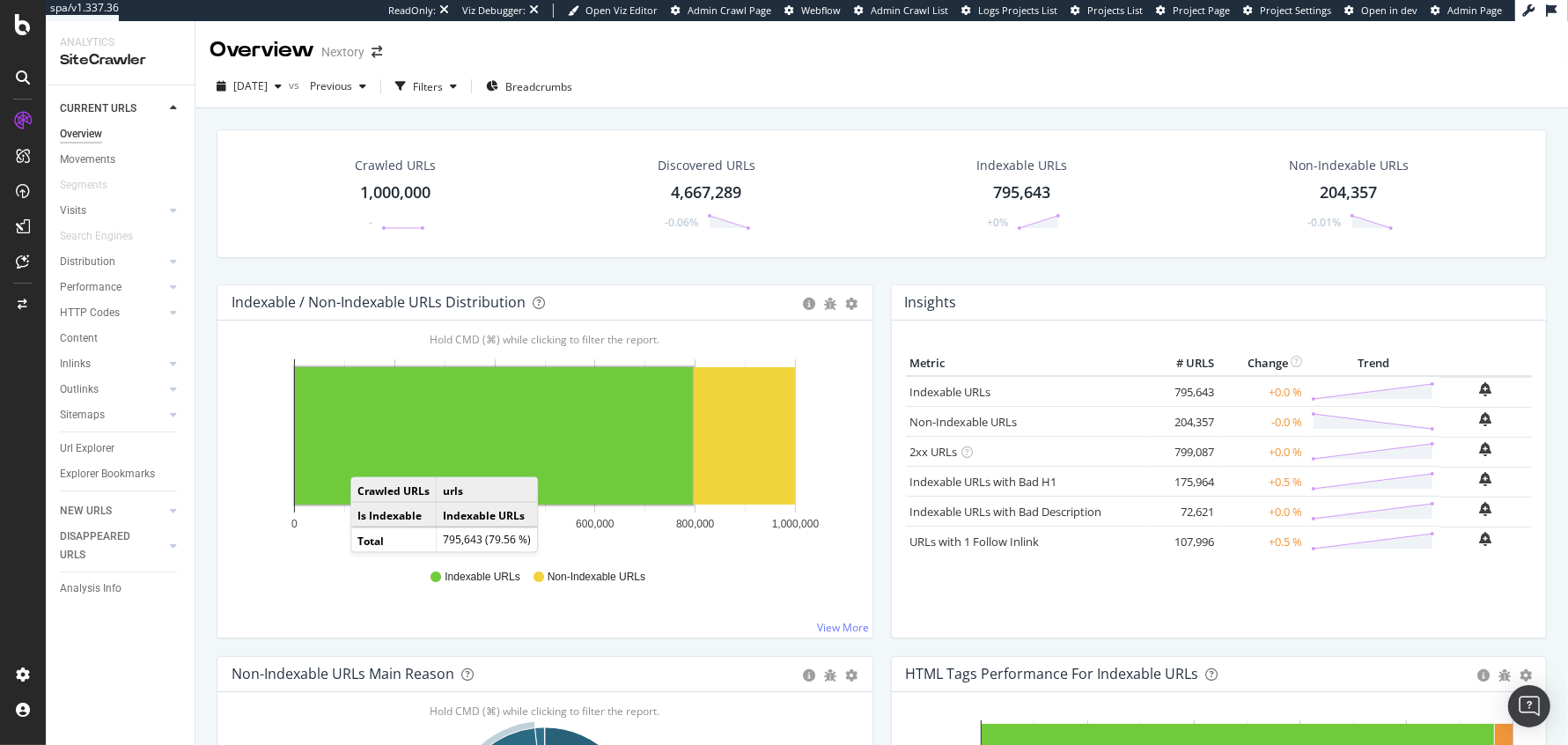
scroll to position [365, 0]
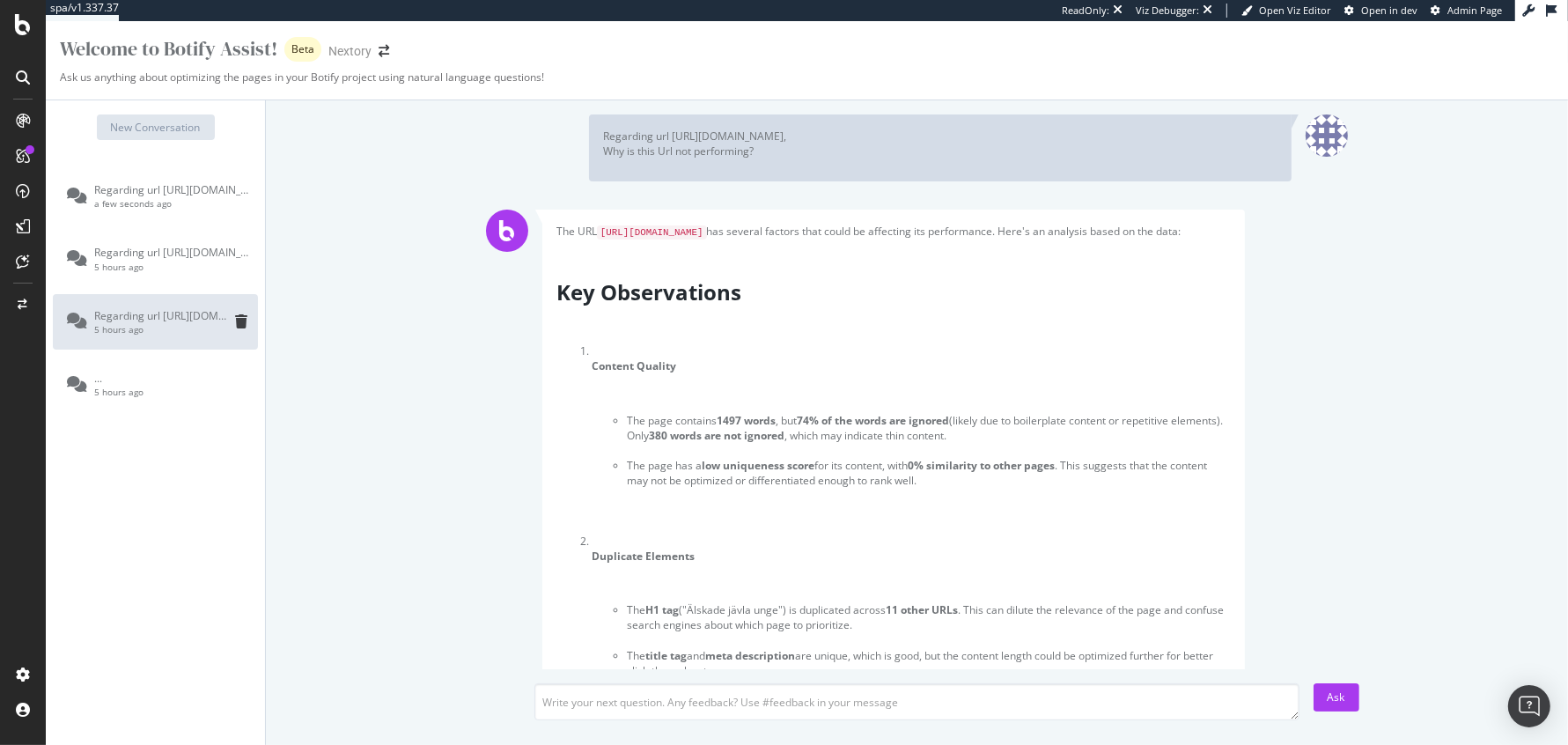
scroll to position [110, 0]
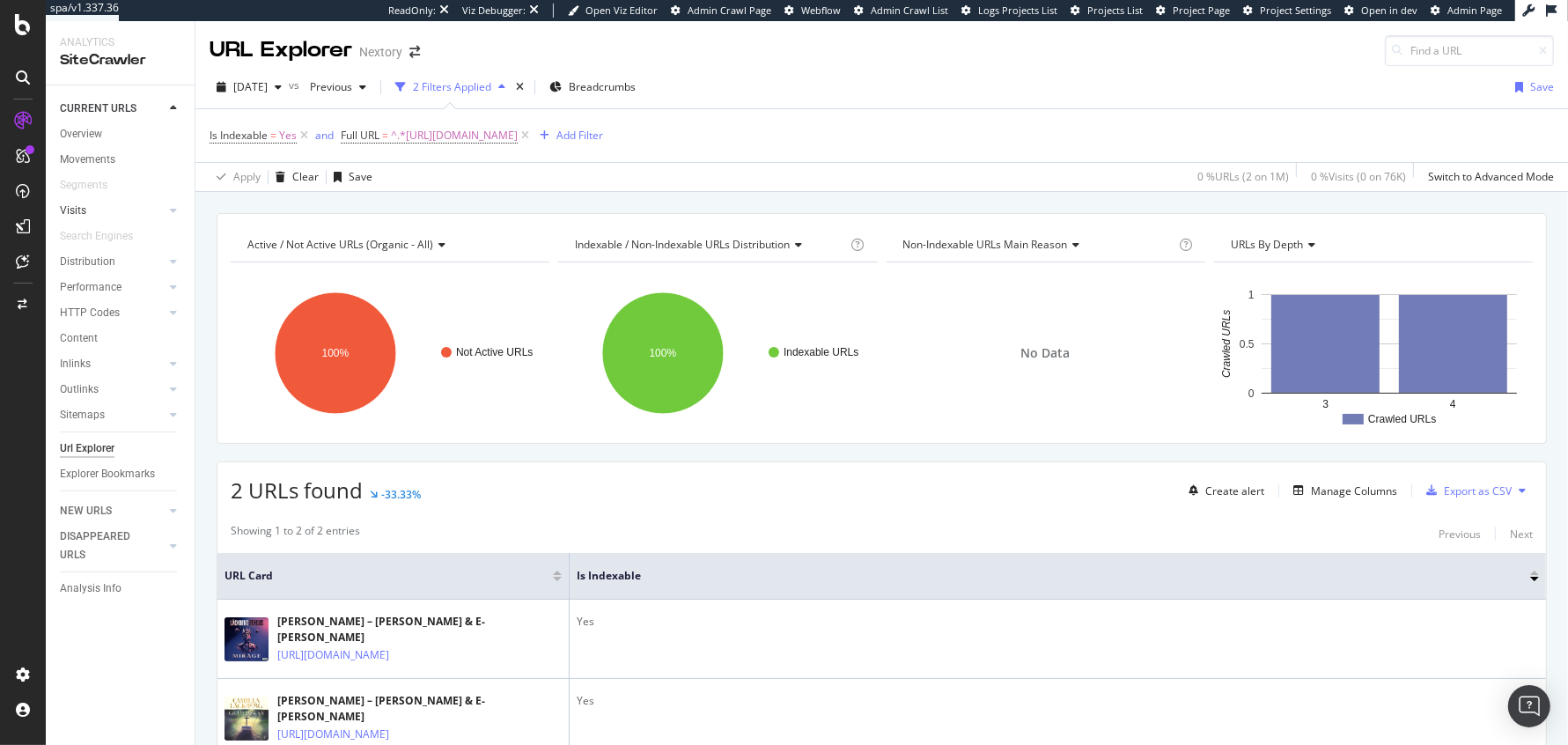
scroll to position [1, 0]
click at [118, 285] on div "EngagementAnalytics" at bounding box center [125, 289] width 120 height 18
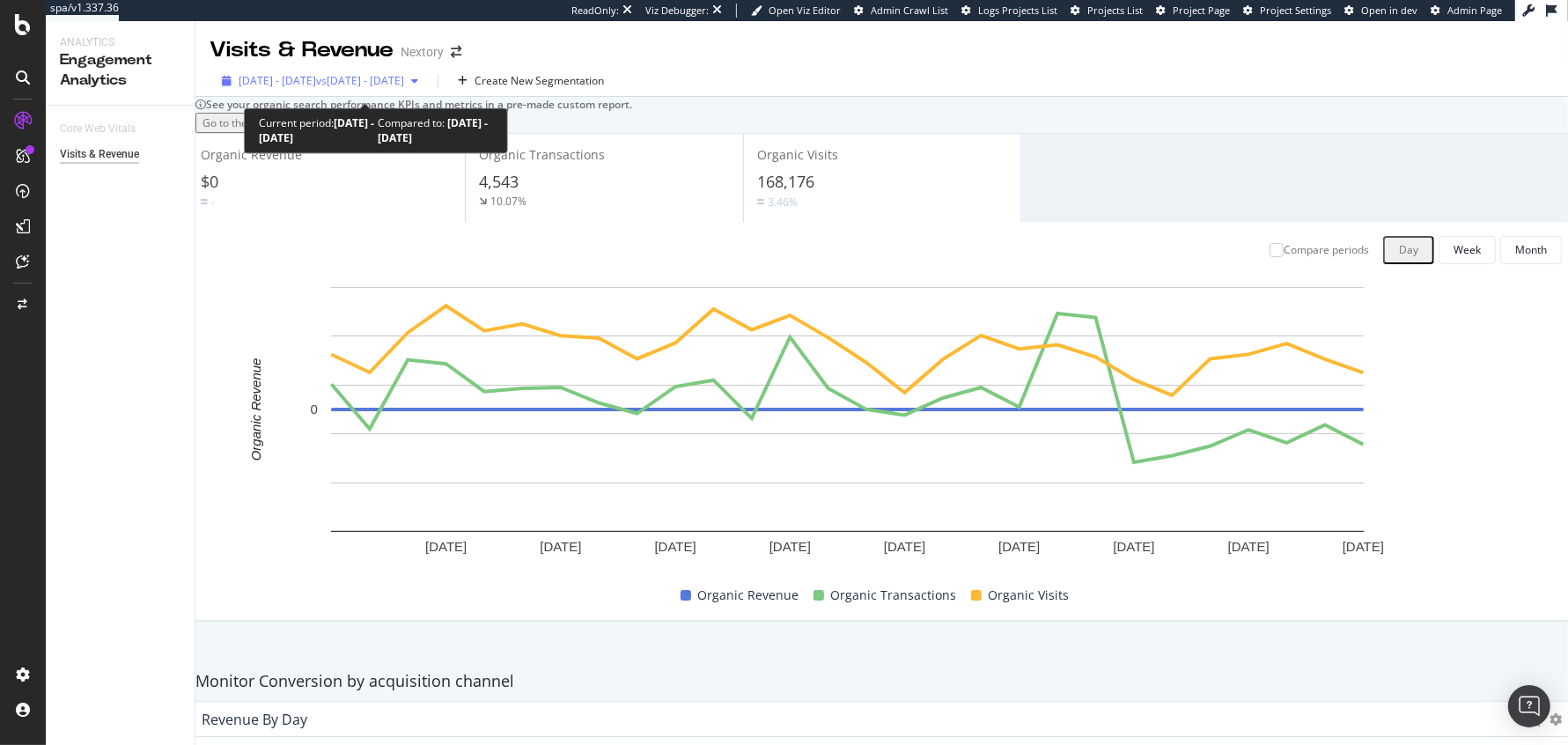
click at [276, 88] on span "[DATE] - [DATE]" at bounding box center [277, 80] width 78 height 15
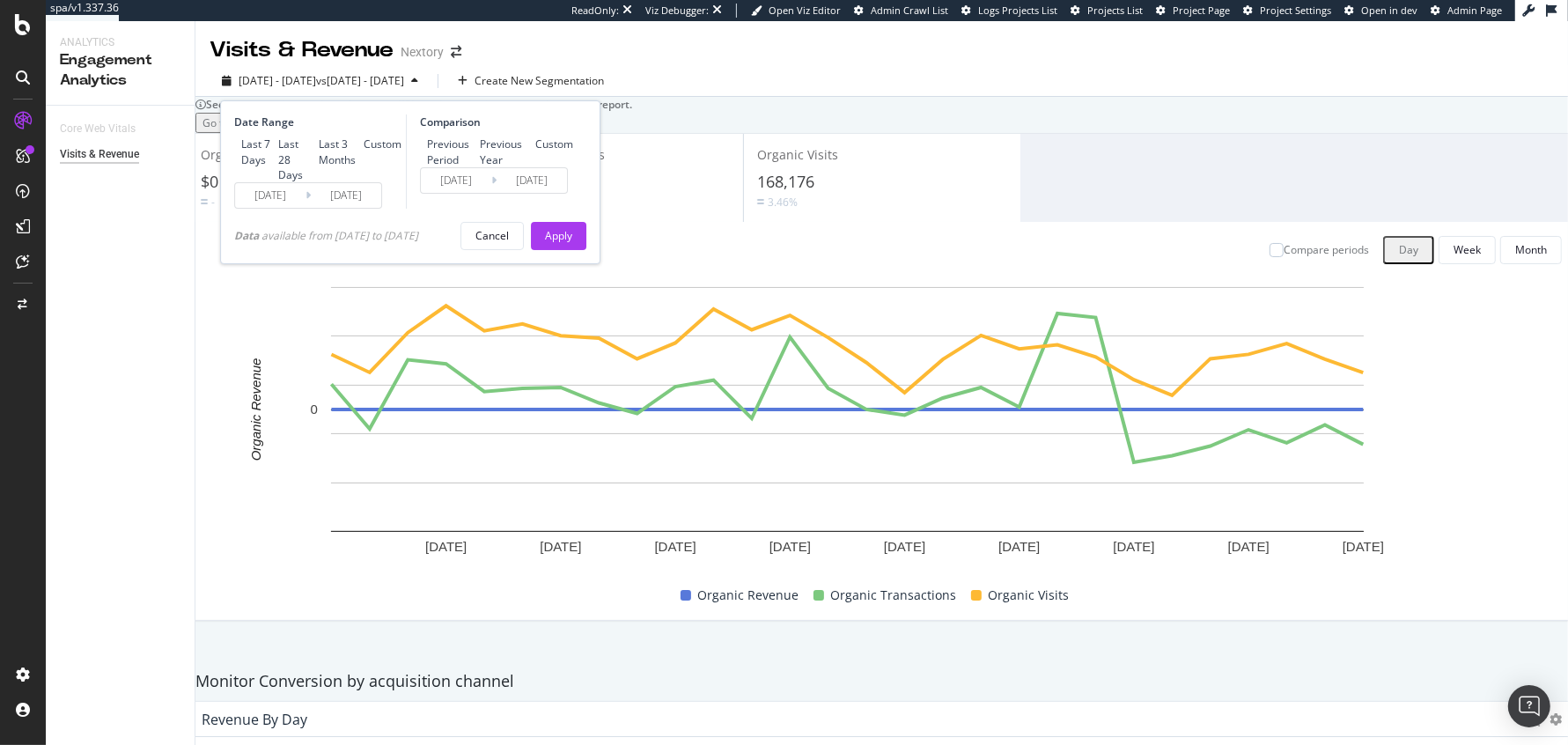
click at [319, 167] on div "Last 3 Months" at bounding box center [338, 152] width 37 height 30
type input "[DATE]"
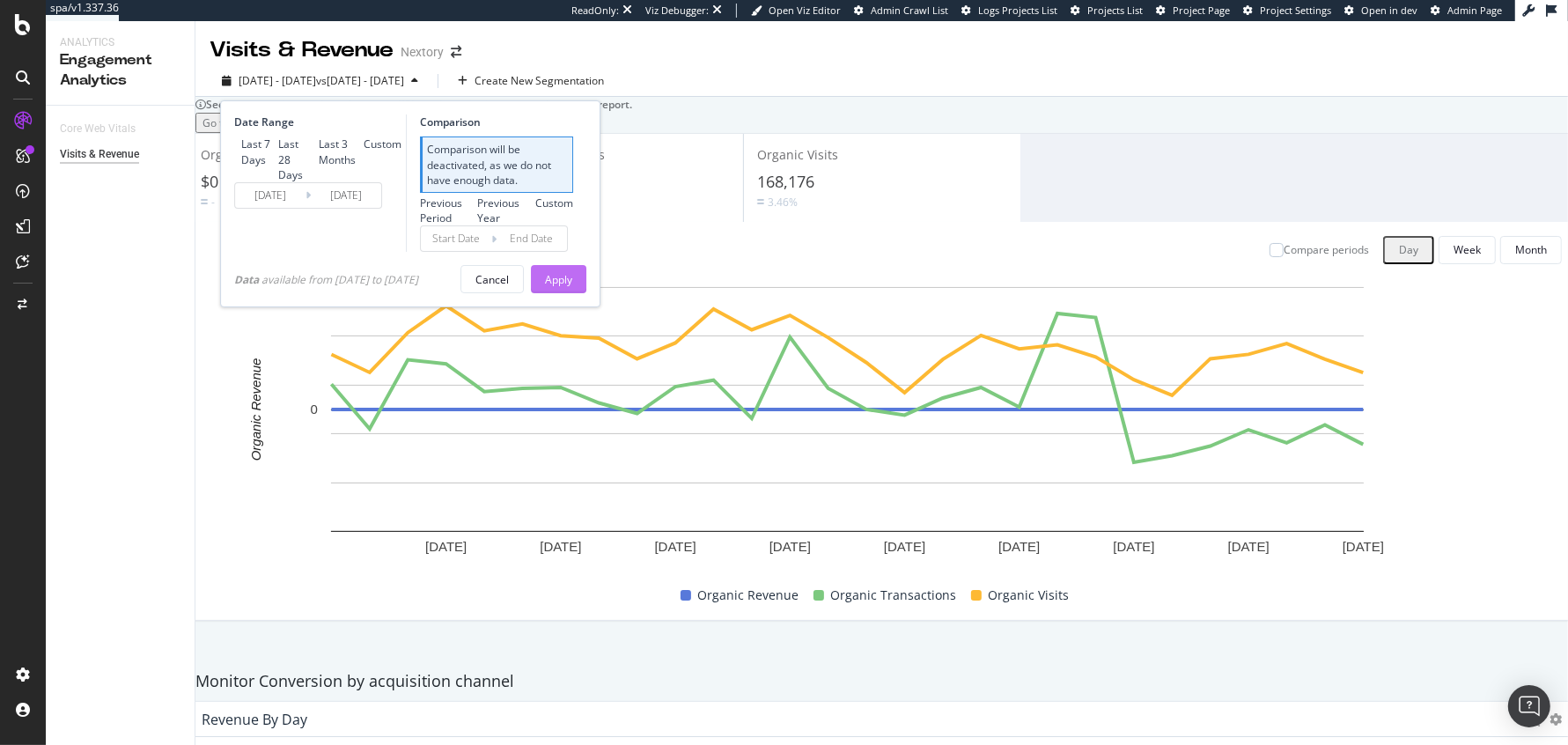
click at [561, 287] on div "Apply" at bounding box center [558, 280] width 27 height 15
